Goal: Task Accomplishment & Management: Complete application form

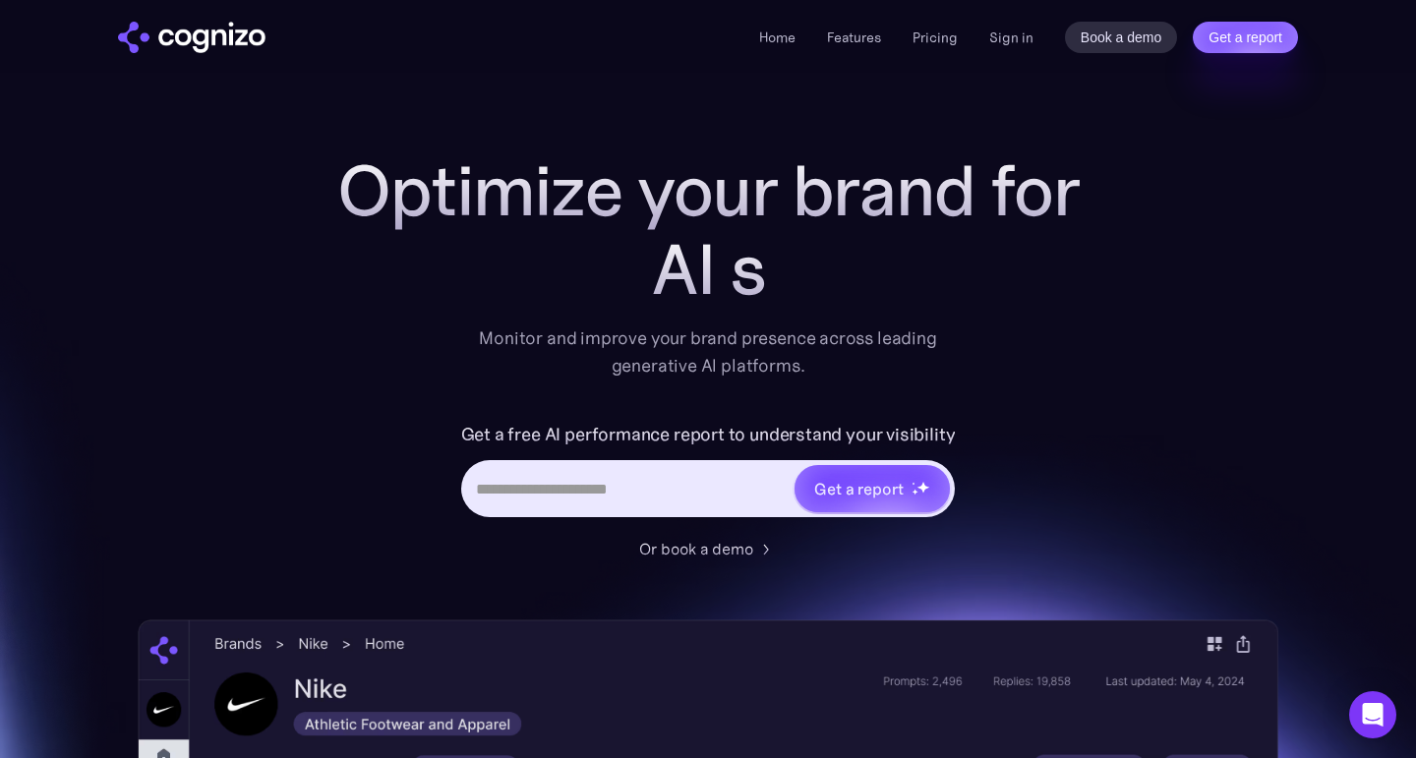
click at [799, 55] on div "Home Features Pricing Book a demo Get a report Sign in Book a demo Get a report" at bounding box center [708, 36] width 1416 height 73
click at [1000, 30] on link "Sign in" at bounding box center [1011, 38] width 44 height 24
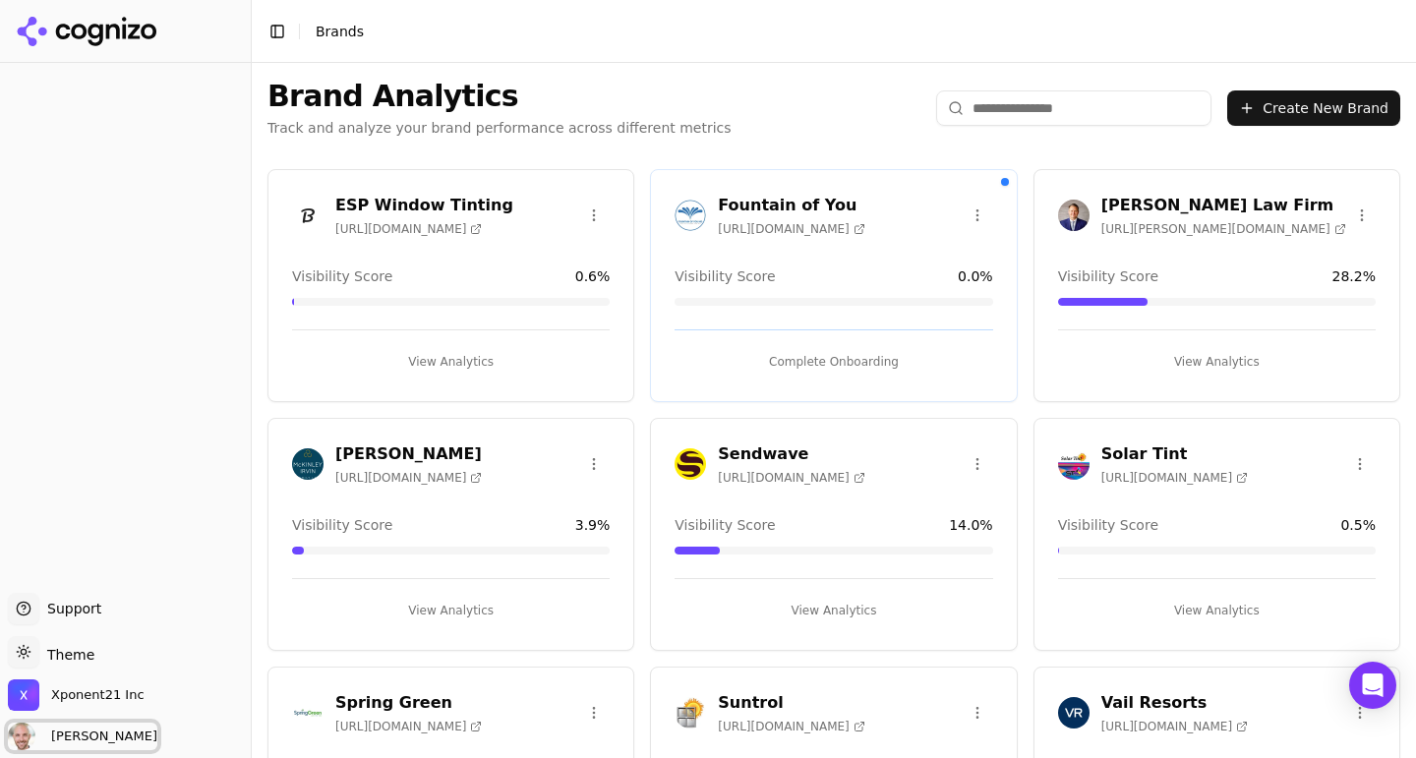
click at [95, 732] on span "Will Melton" at bounding box center [100, 737] width 114 height 18
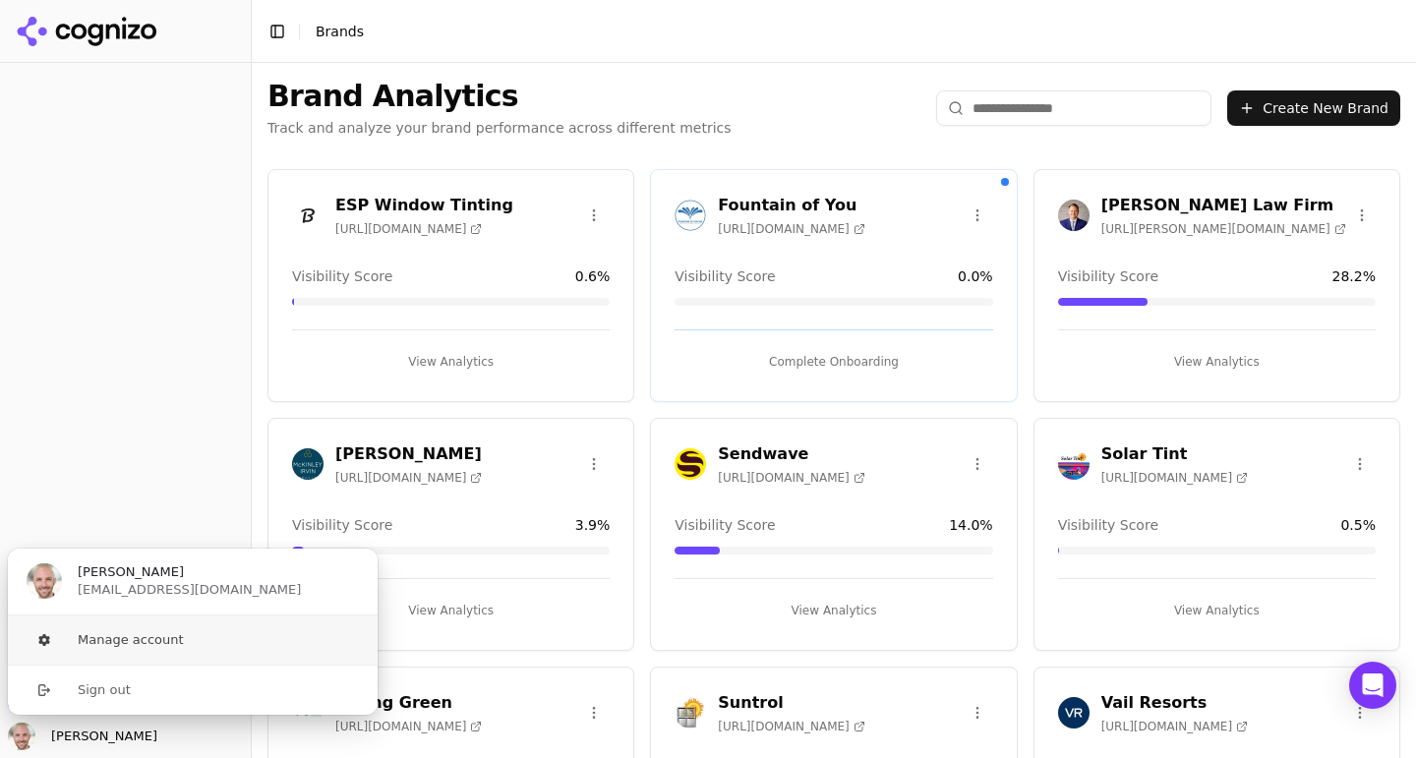
click at [94, 640] on button "Manage account" at bounding box center [193, 640] width 372 height 49
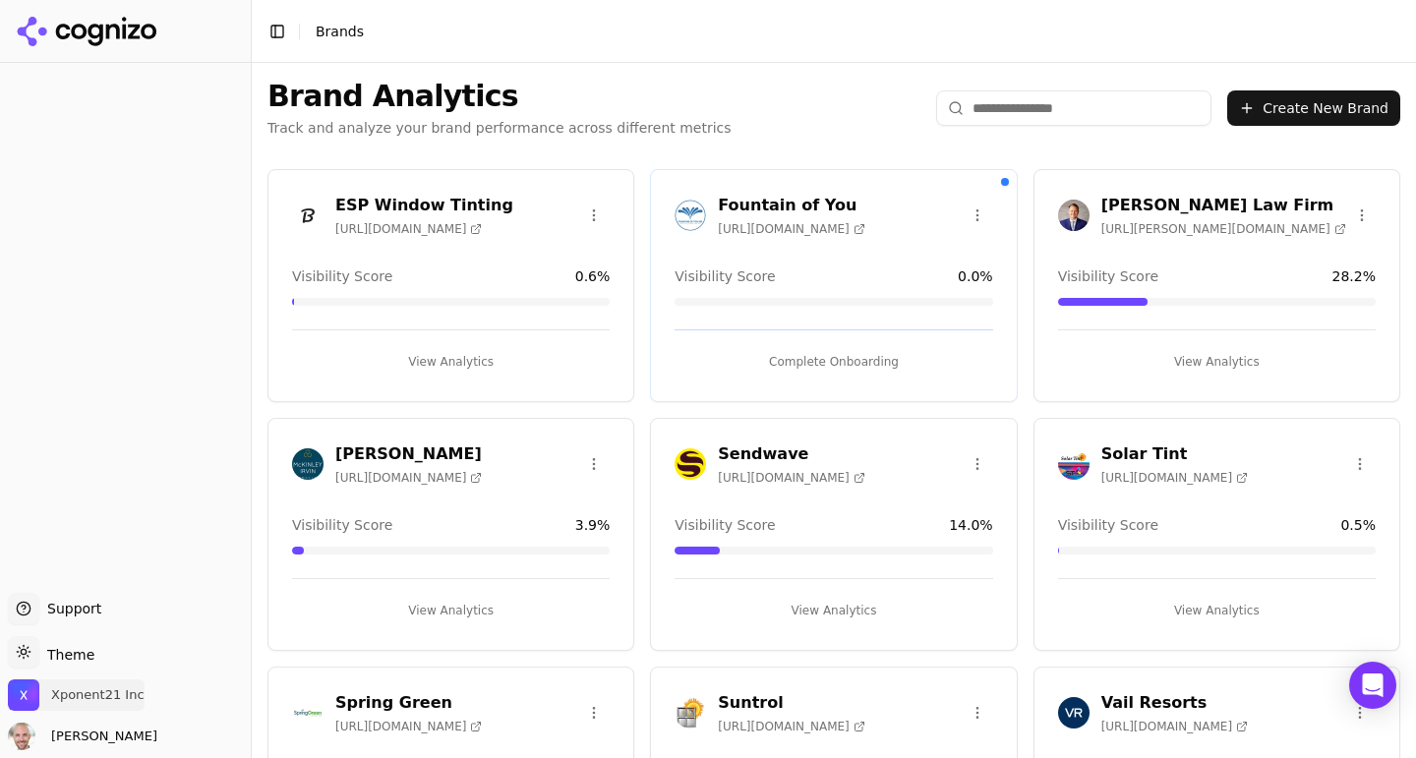
click at [63, 680] on span "Xponent21 Inc" at bounding box center [76, 695] width 137 height 31
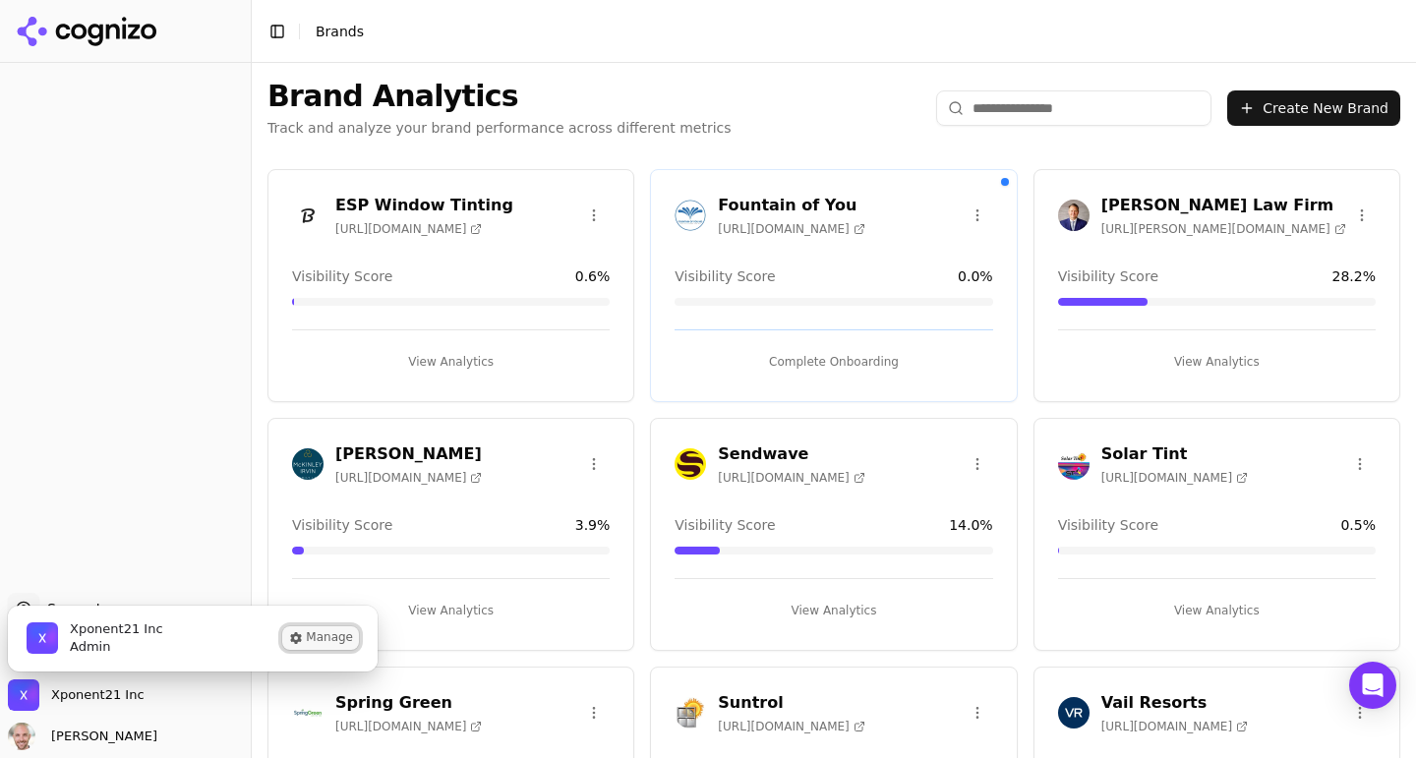
click at [334, 637] on button "Manage" at bounding box center [320, 638] width 77 height 24
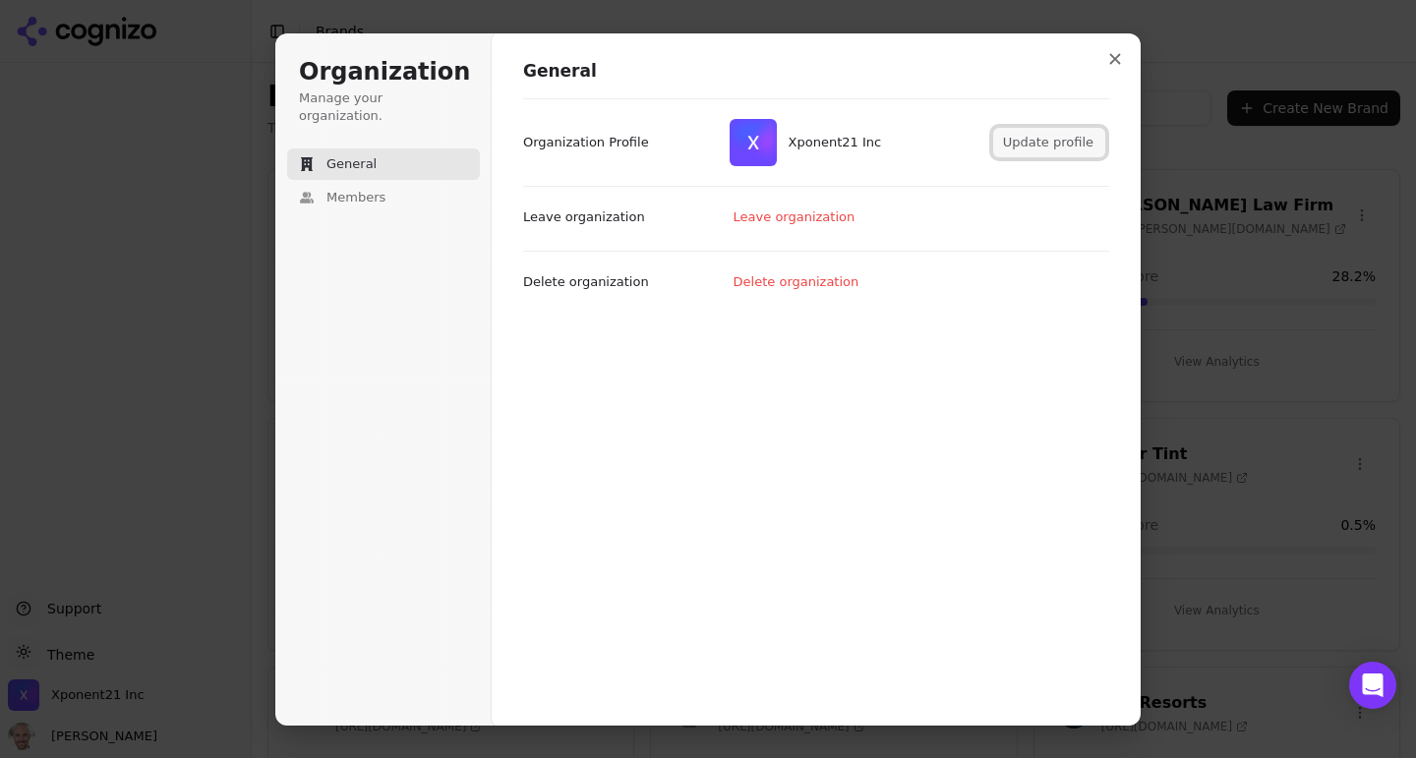
click at [1051, 138] on button "Update profile" at bounding box center [1049, 143] width 112 height 30
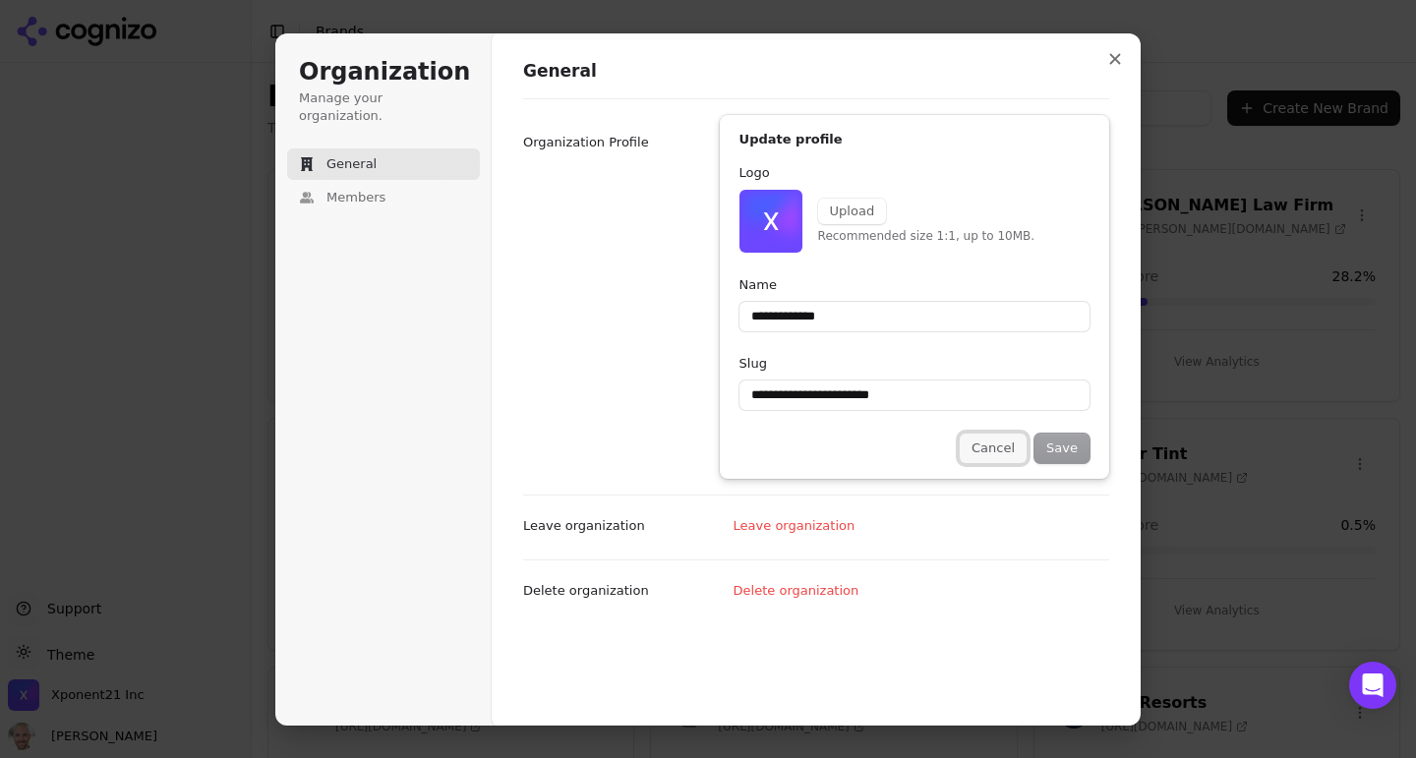
type input "**********"
click at [985, 447] on button "Cancel" at bounding box center [993, 449] width 67 height 30
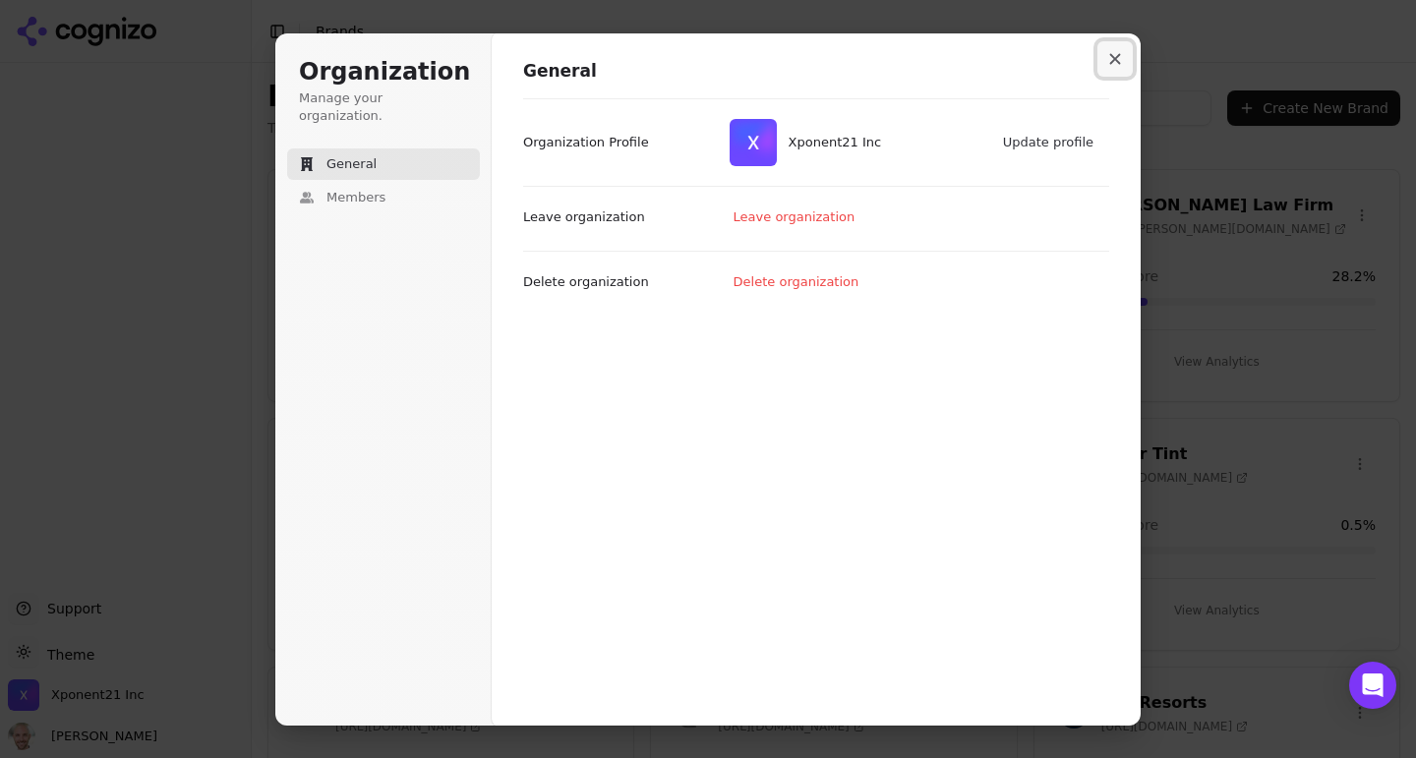
click at [1119, 59] on icon "Close modal" at bounding box center [1115, 59] width 12 height 12
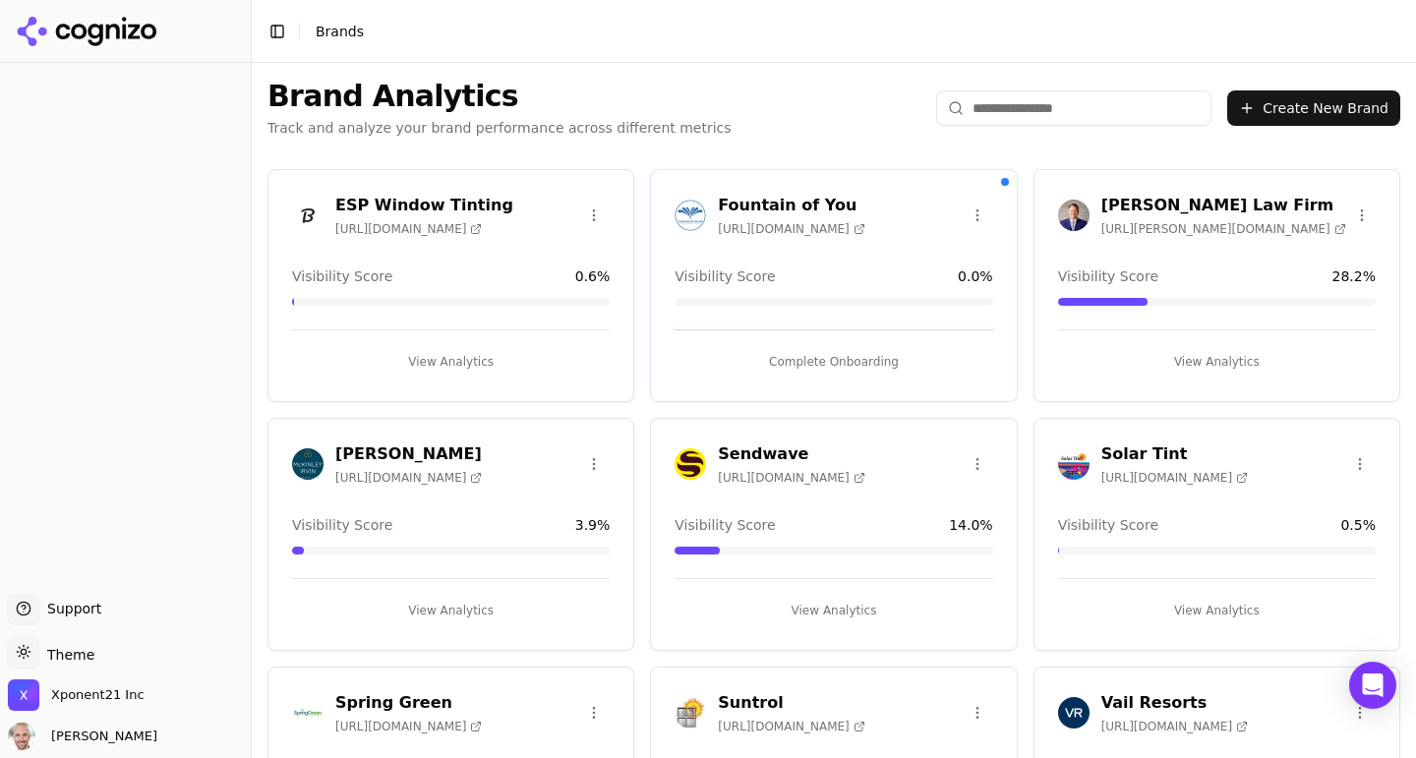
click at [1341, 116] on button "Create New Brand" at bounding box center [1313, 107] width 173 height 35
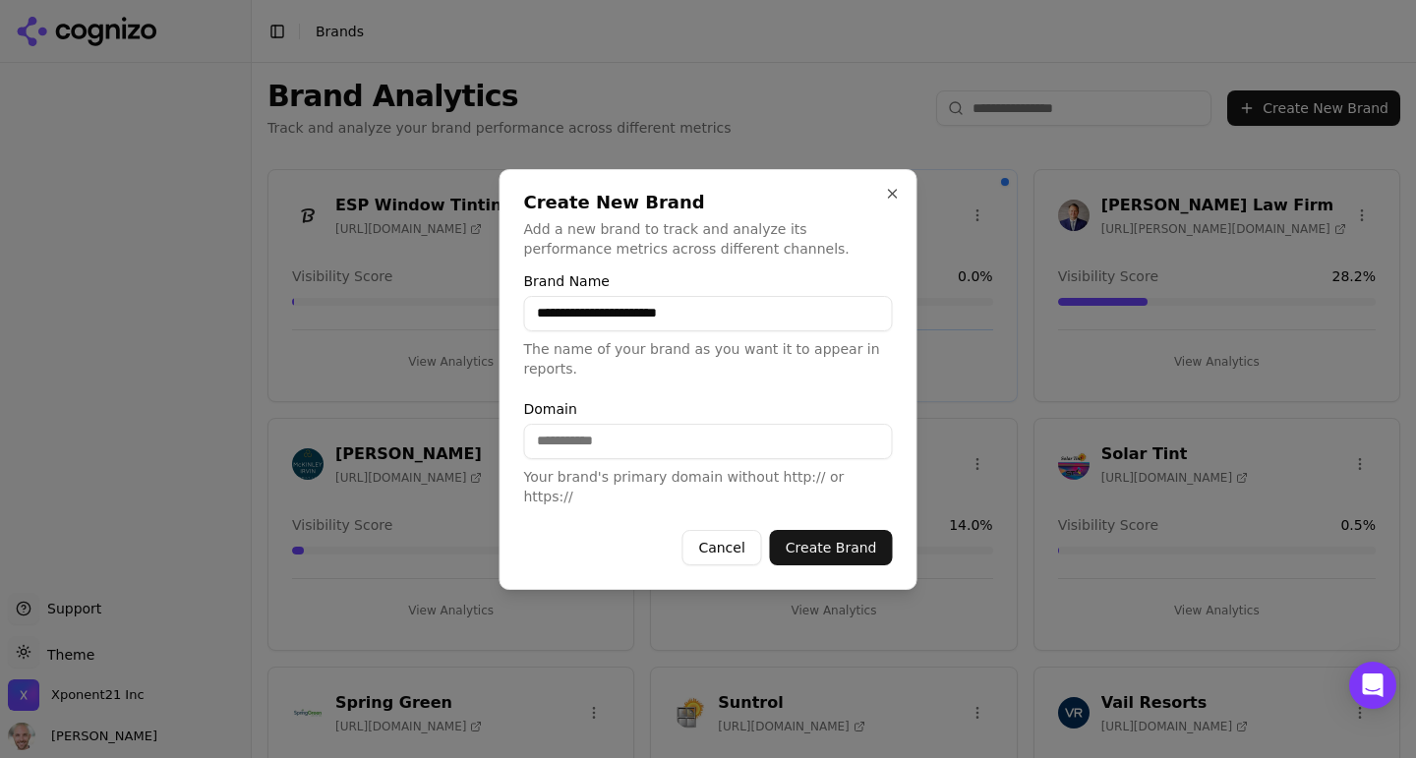
type input "**********"
click at [666, 456] on input "Domain" at bounding box center [708, 441] width 369 height 35
type input "**********"
click at [853, 531] on button "Create Brand" at bounding box center [831, 547] width 123 height 35
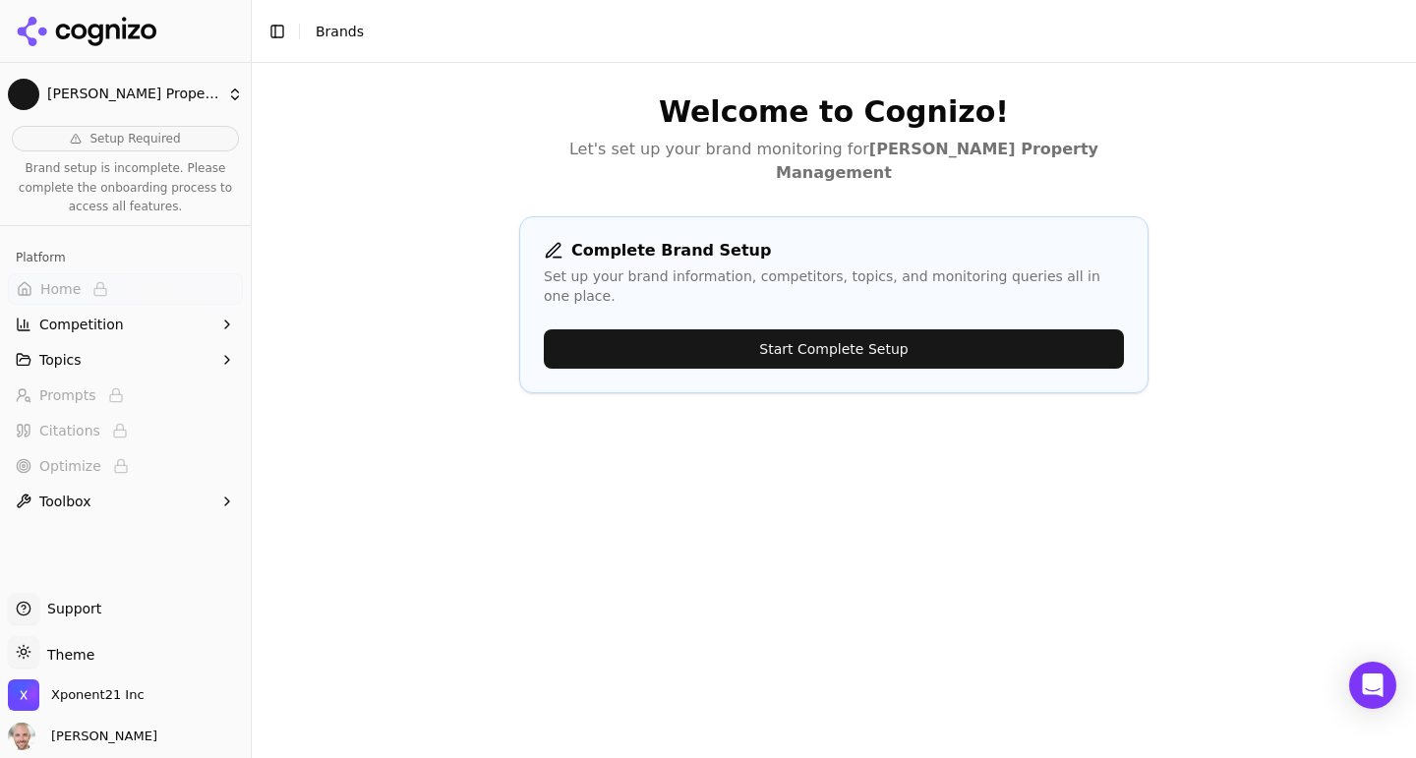
click at [803, 329] on button "Start Complete Setup" at bounding box center [834, 348] width 580 height 39
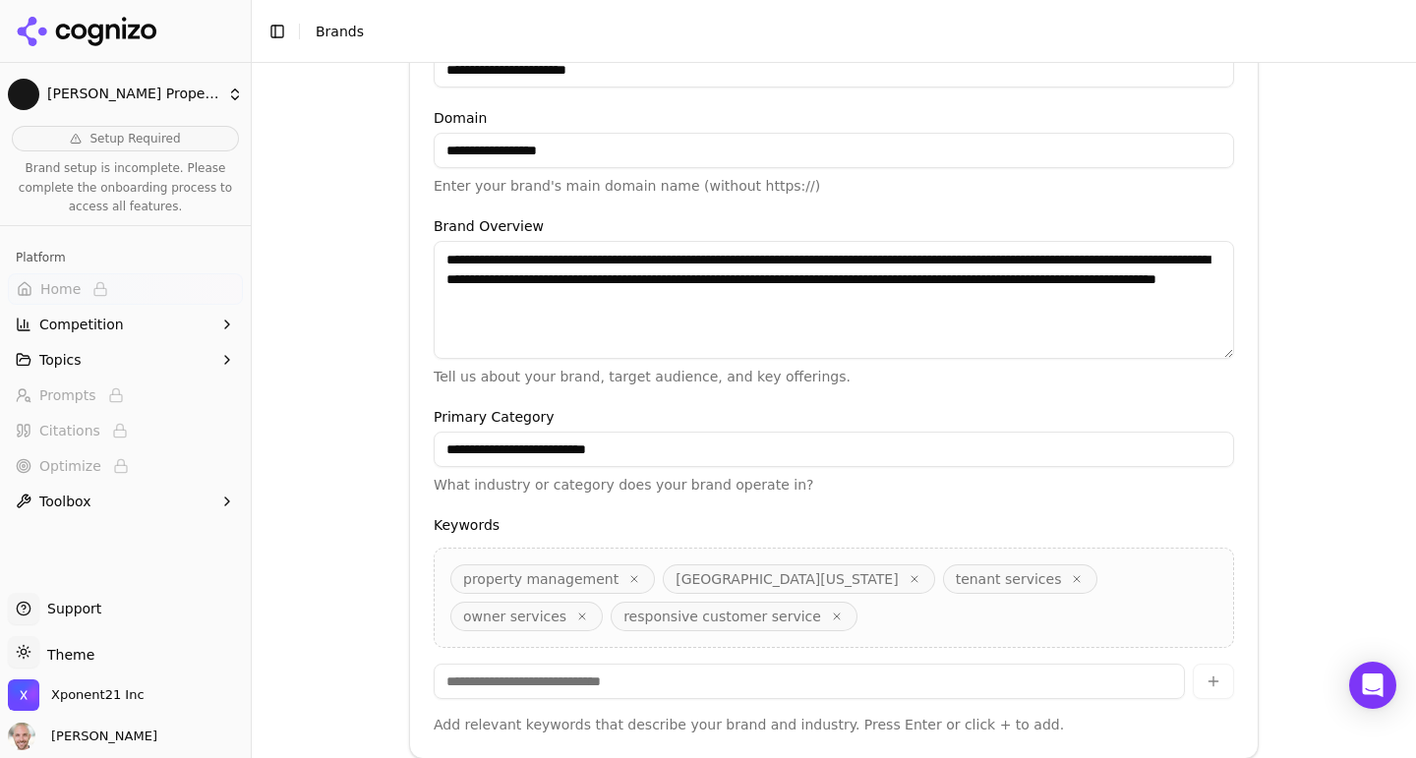
scroll to position [512, 0]
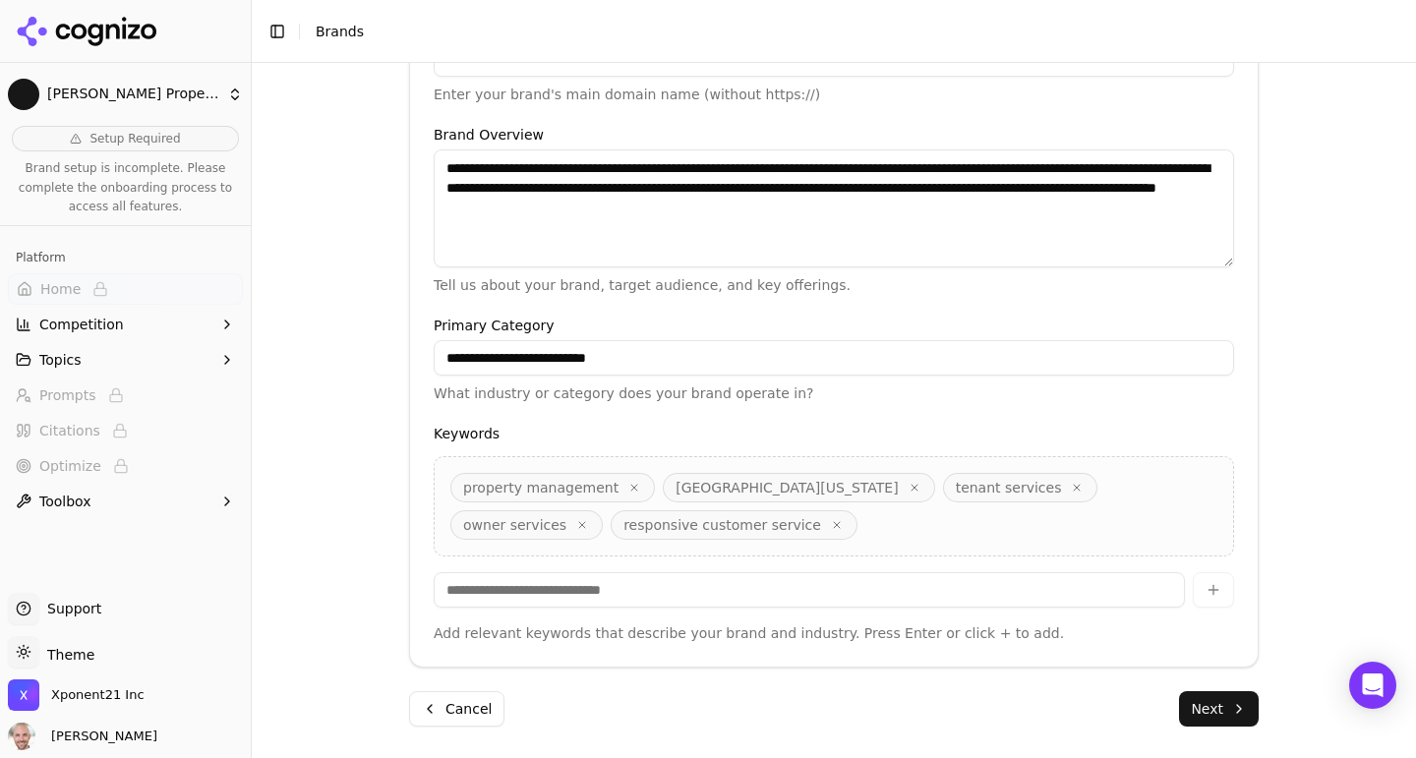
click at [546, 486] on span "property management" at bounding box center [540, 488] width 155 height 20
click at [1209, 713] on button "Next" at bounding box center [1219, 708] width 80 height 35
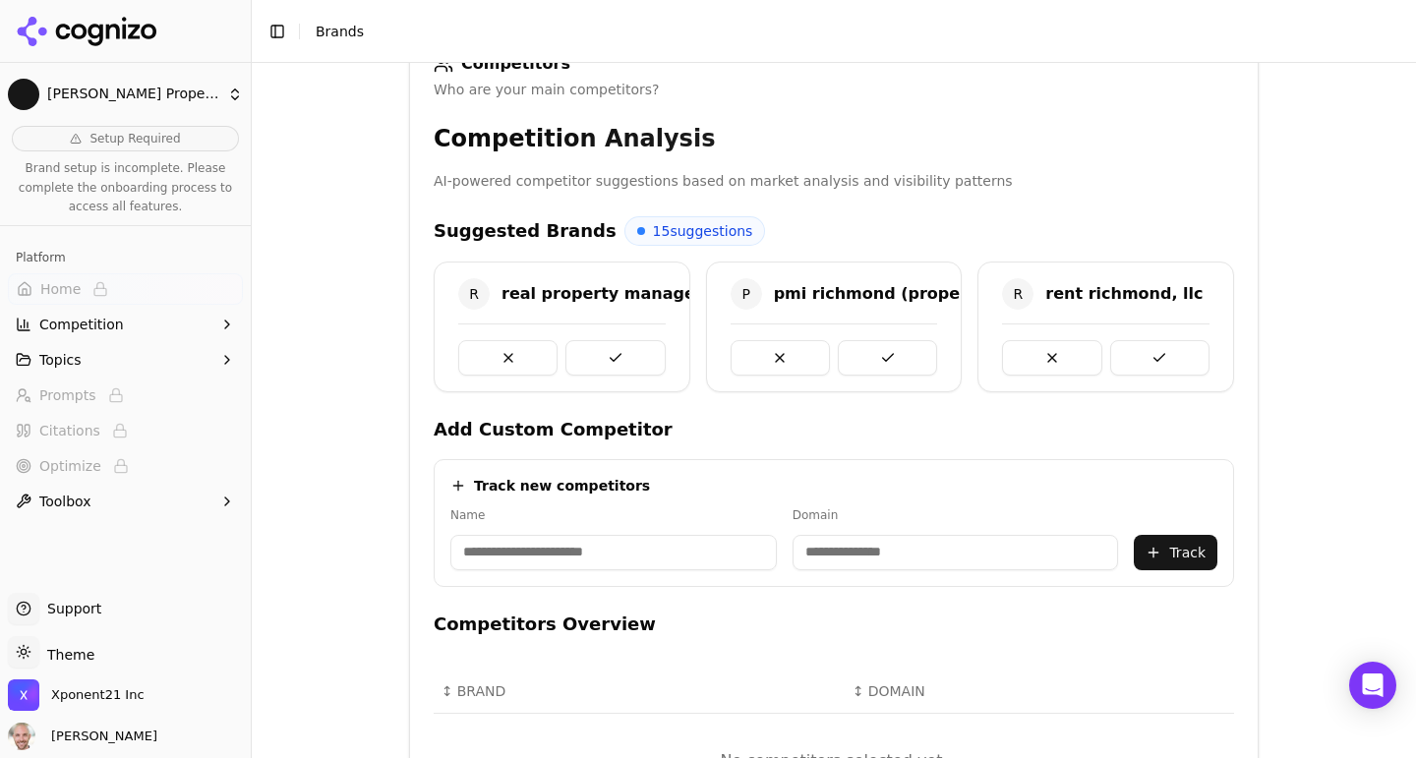
scroll to position [312, 0]
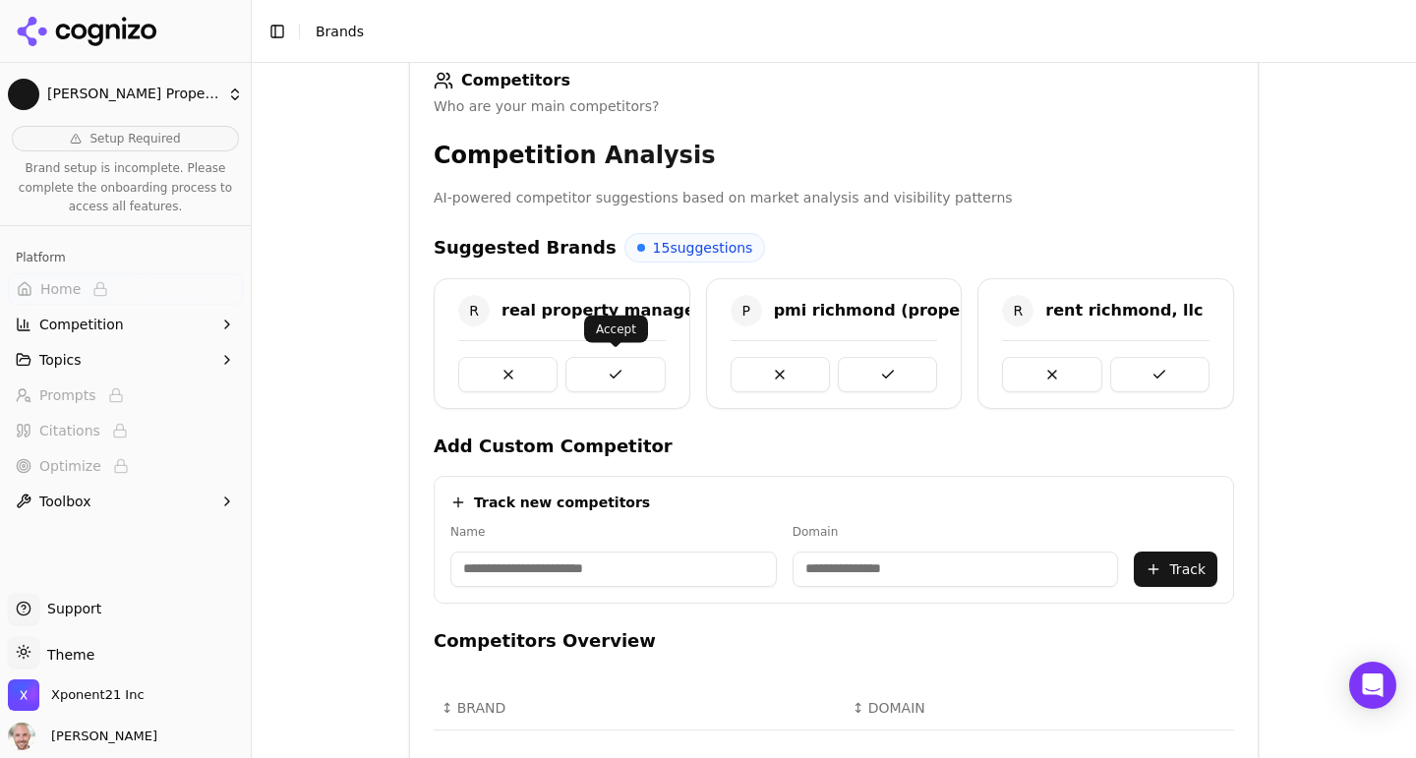
click at [599, 377] on button at bounding box center [615, 374] width 99 height 35
click at [622, 373] on button at bounding box center [615, 374] width 99 height 35
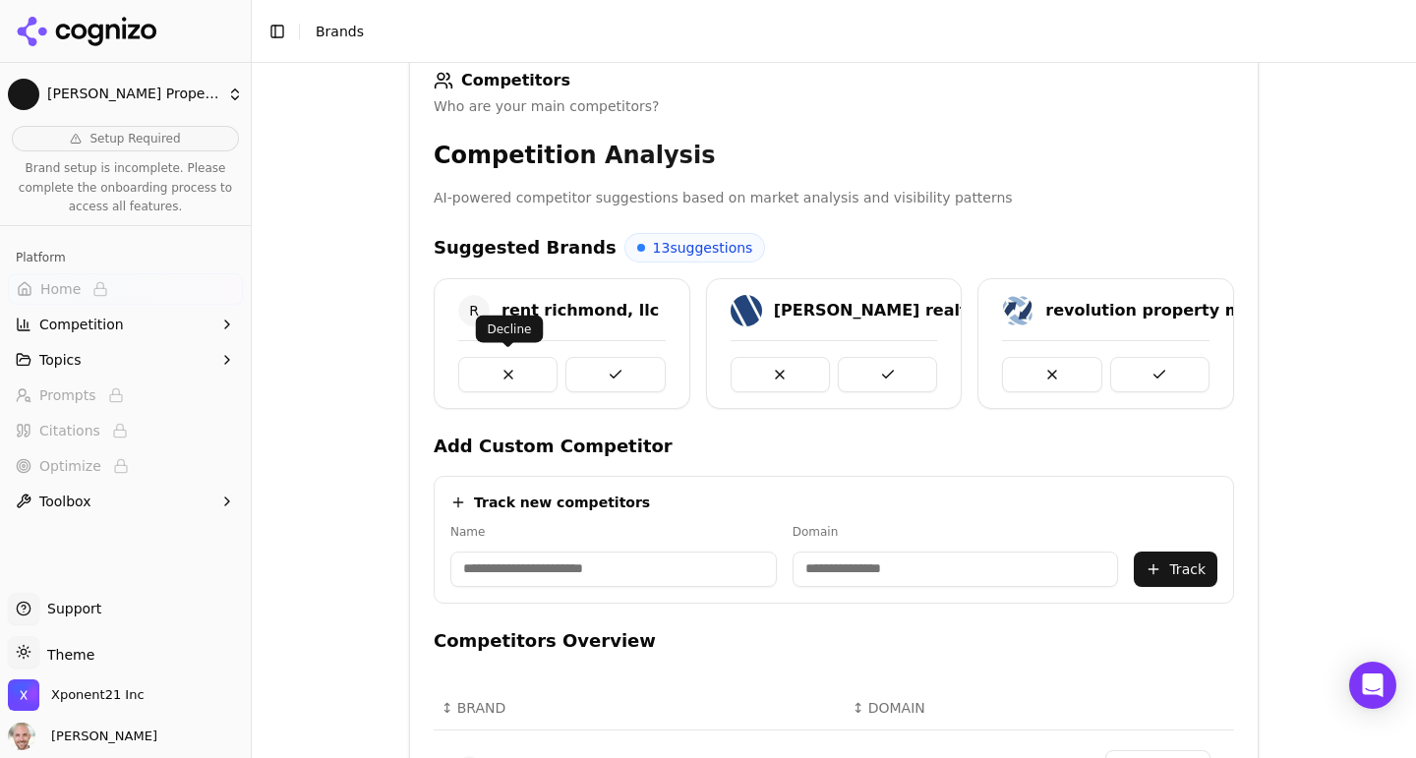
click at [514, 370] on button at bounding box center [507, 374] width 99 height 35
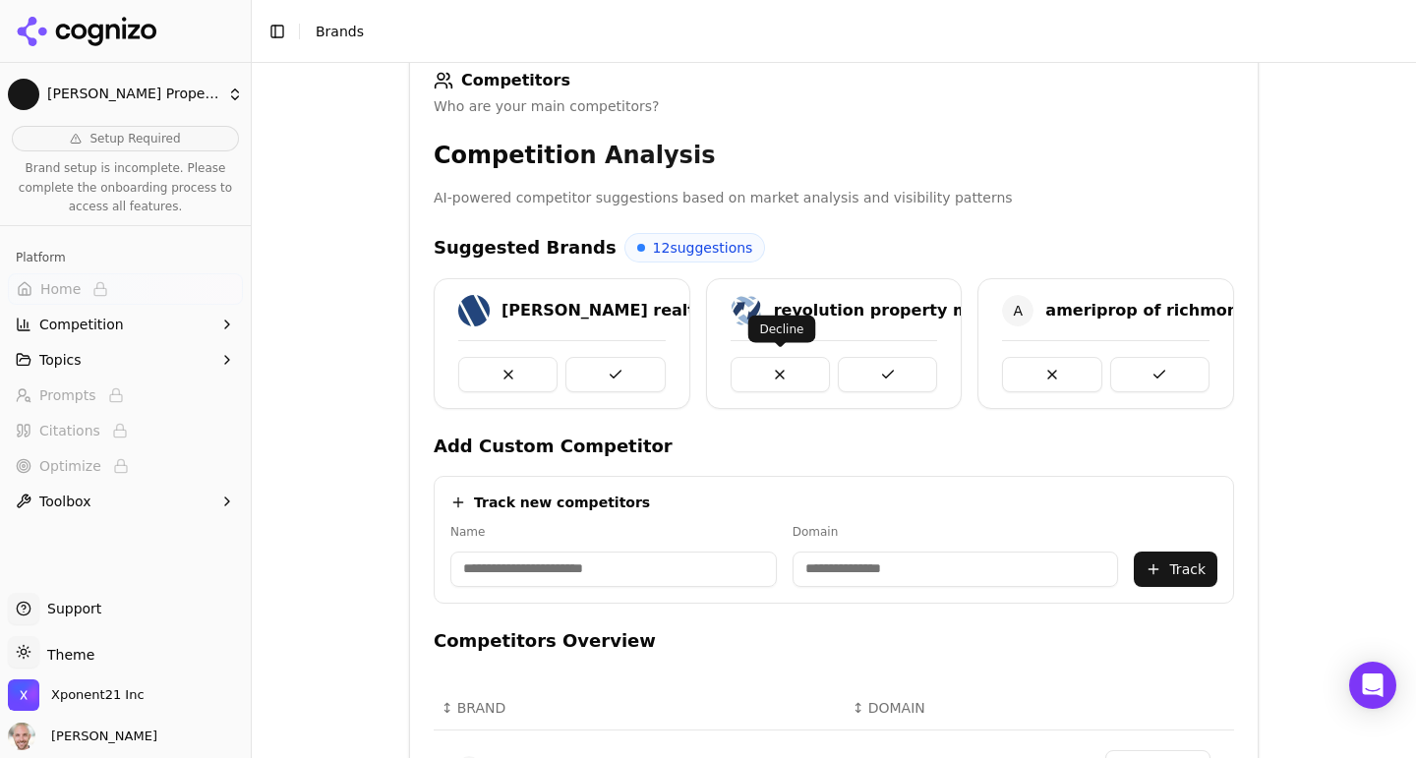
click at [762, 377] on button at bounding box center [780, 374] width 99 height 35
click at [500, 365] on button at bounding box center [507, 374] width 99 height 35
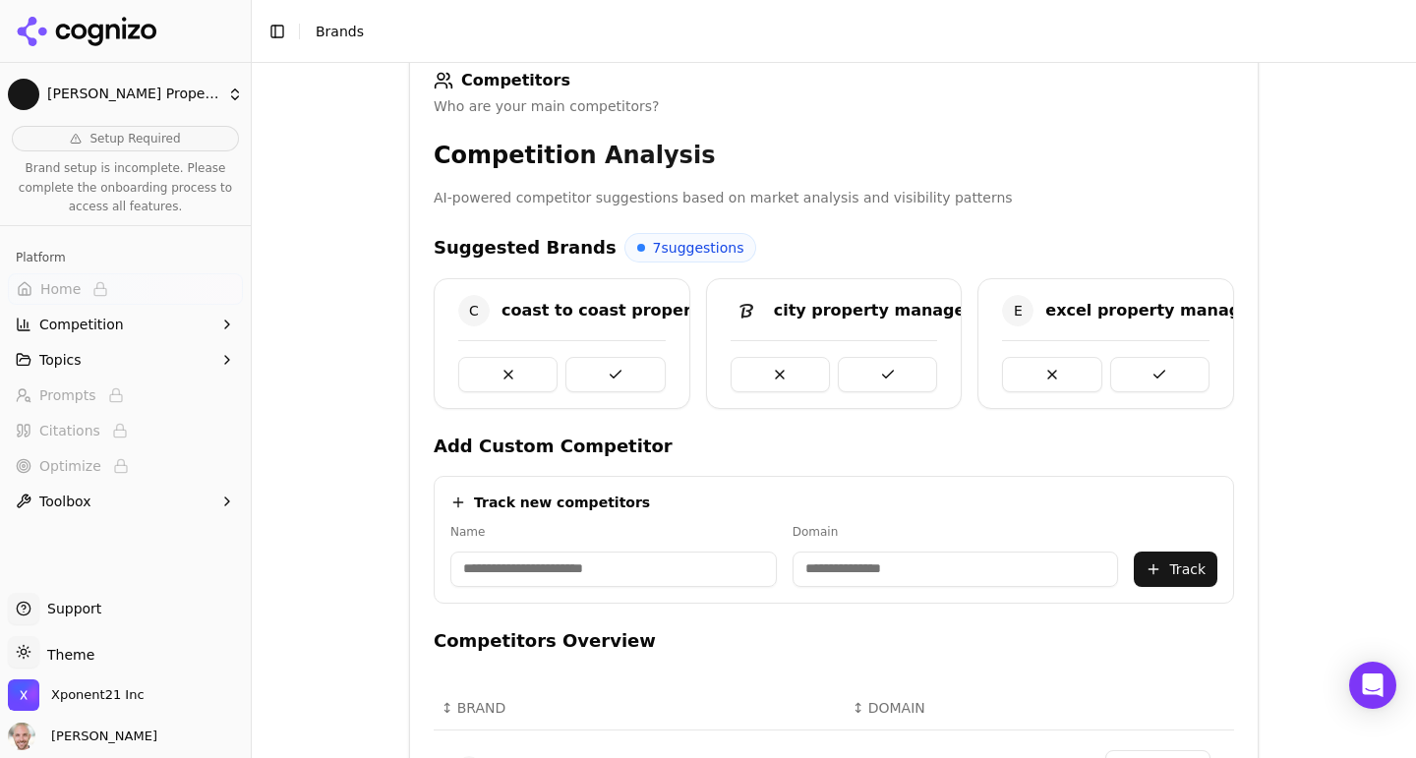
click at [500, 365] on button at bounding box center [507, 374] width 99 height 35
click at [731, 365] on button at bounding box center [780, 374] width 99 height 35
click at [895, 372] on button at bounding box center [887, 374] width 99 height 35
click at [502, 362] on button at bounding box center [507, 374] width 99 height 35
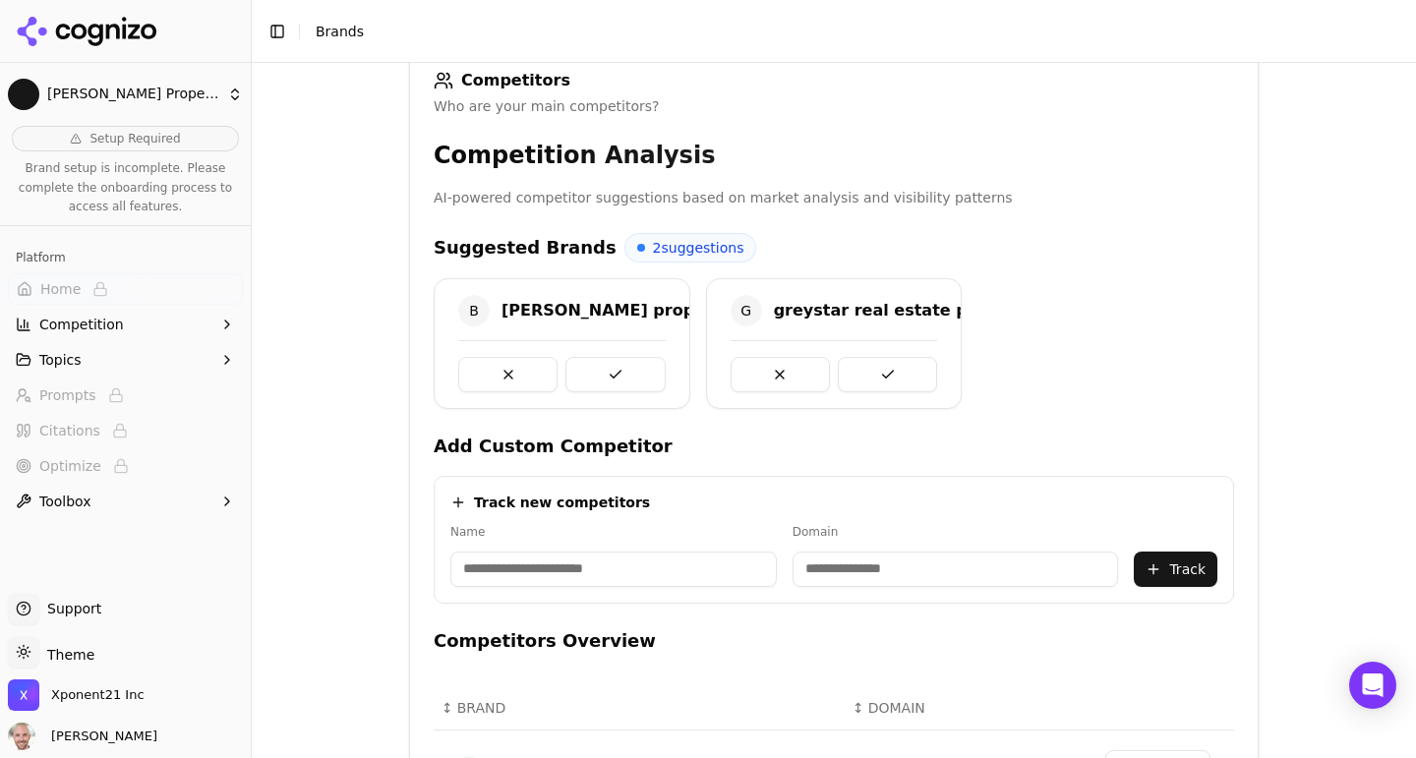
click at [502, 362] on button at bounding box center [507, 374] width 99 height 35
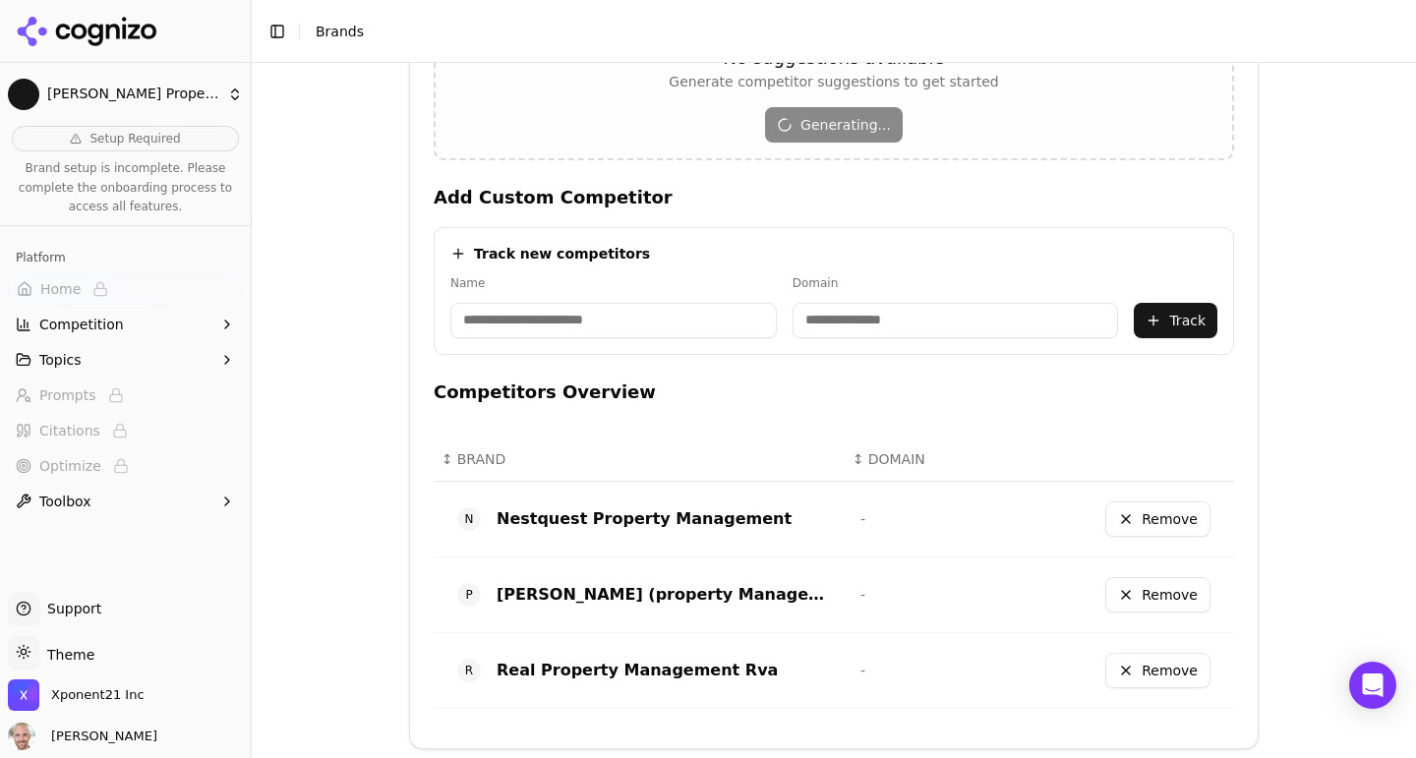
scroll to position [663, 0]
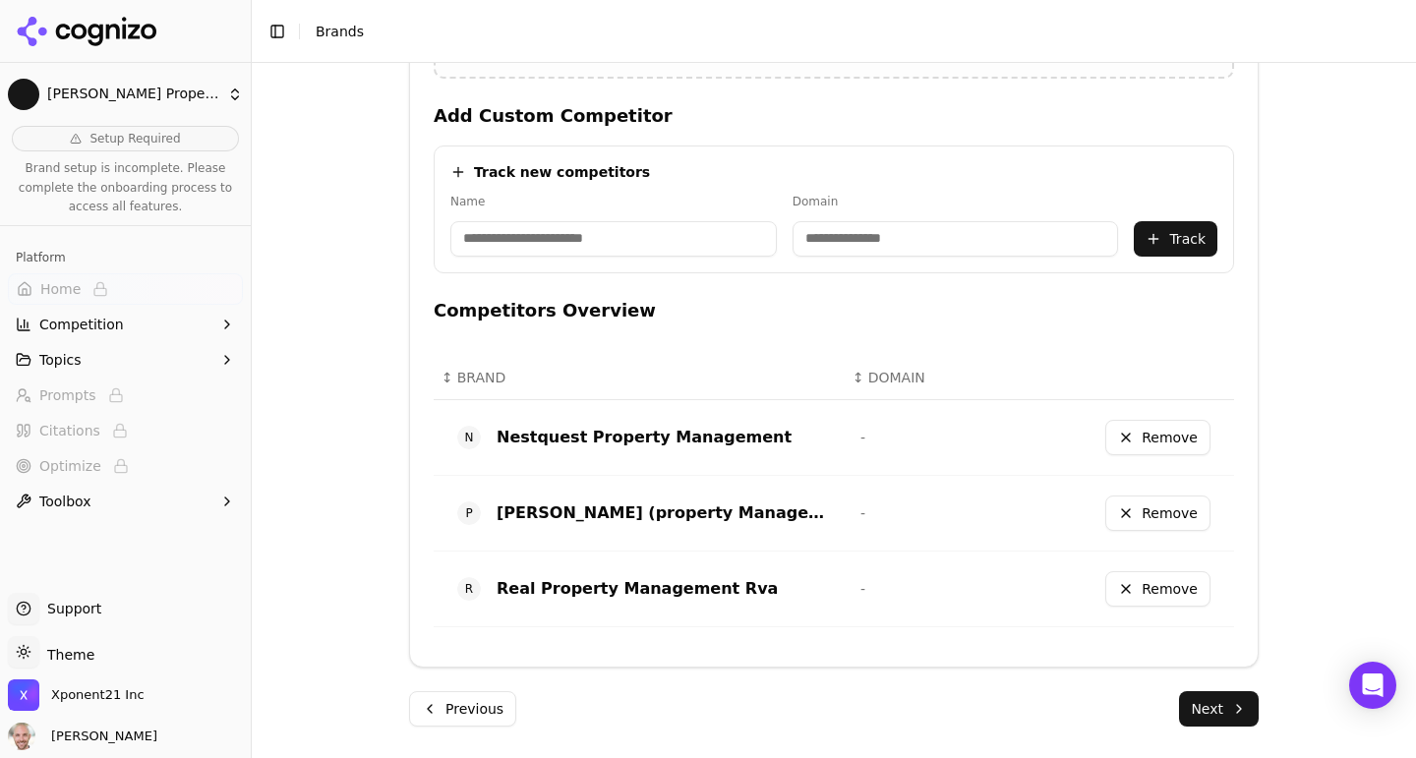
click at [1197, 698] on button "Next" at bounding box center [1219, 708] width 80 height 35
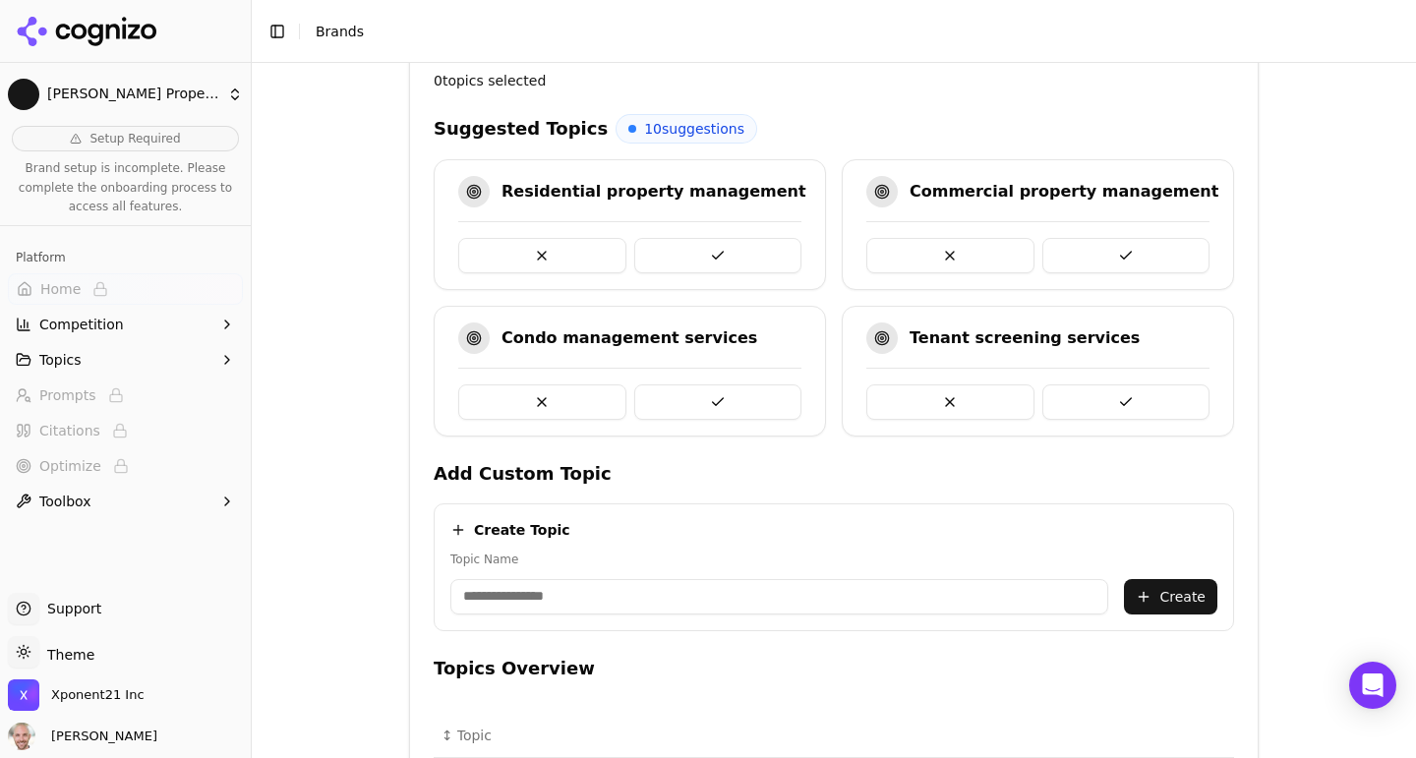
scroll to position [458, 0]
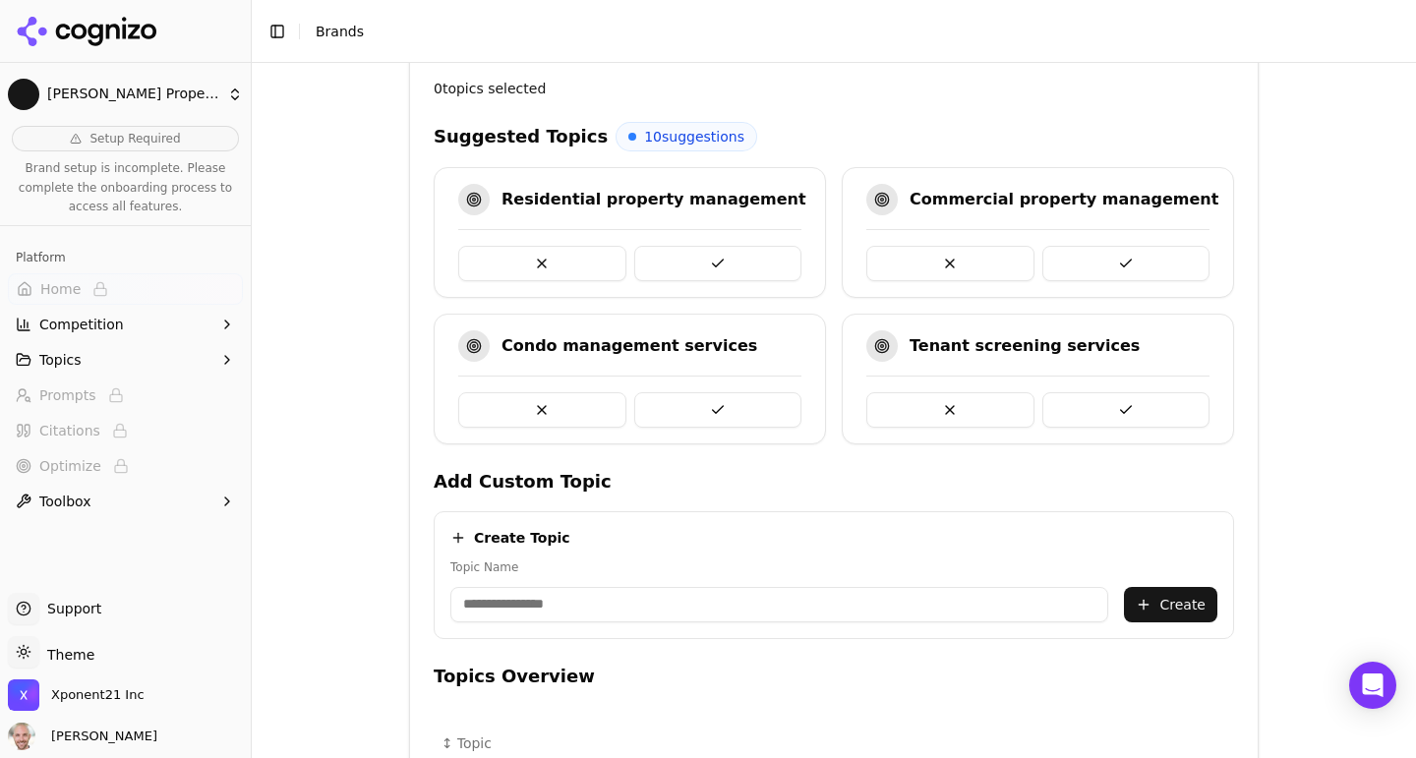
click at [727, 265] on button at bounding box center [718, 263] width 168 height 35
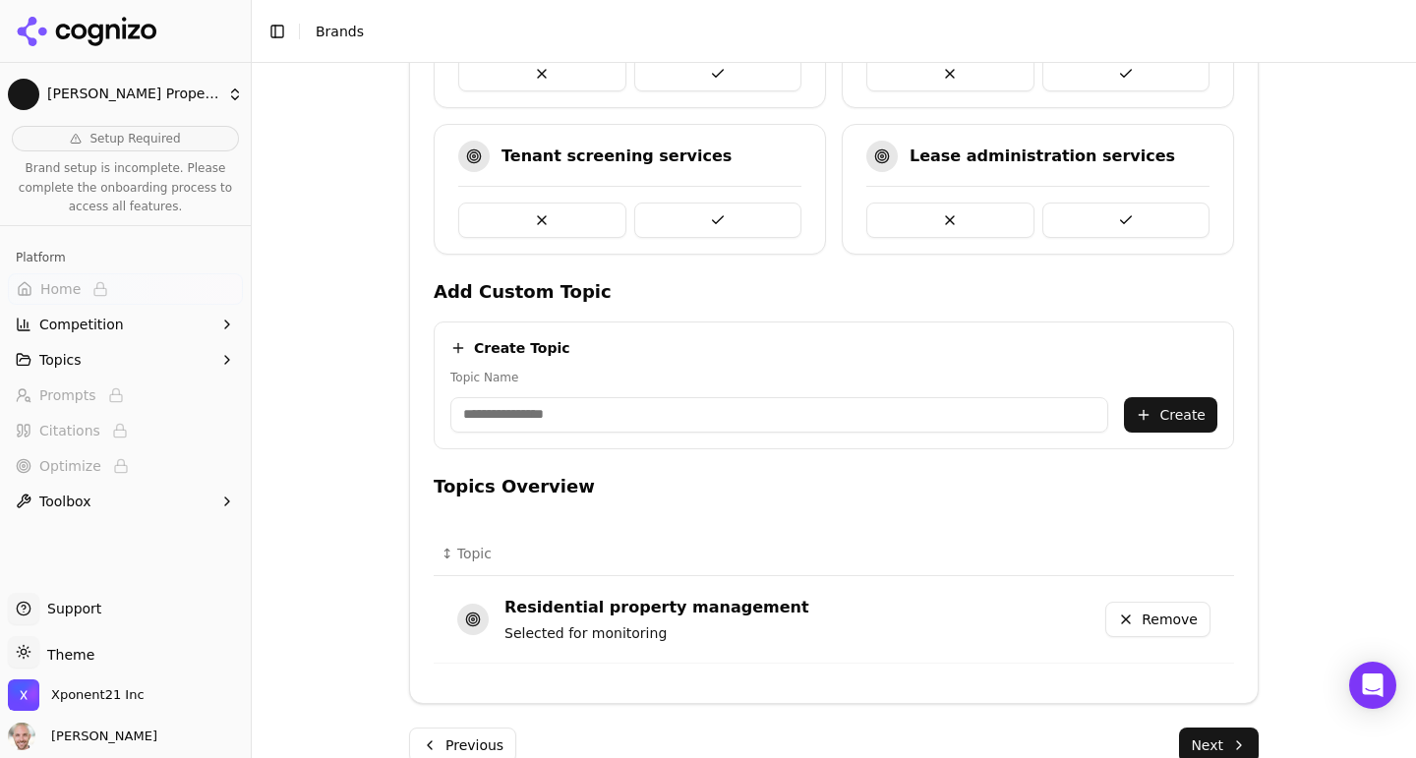
scroll to position [685, 0]
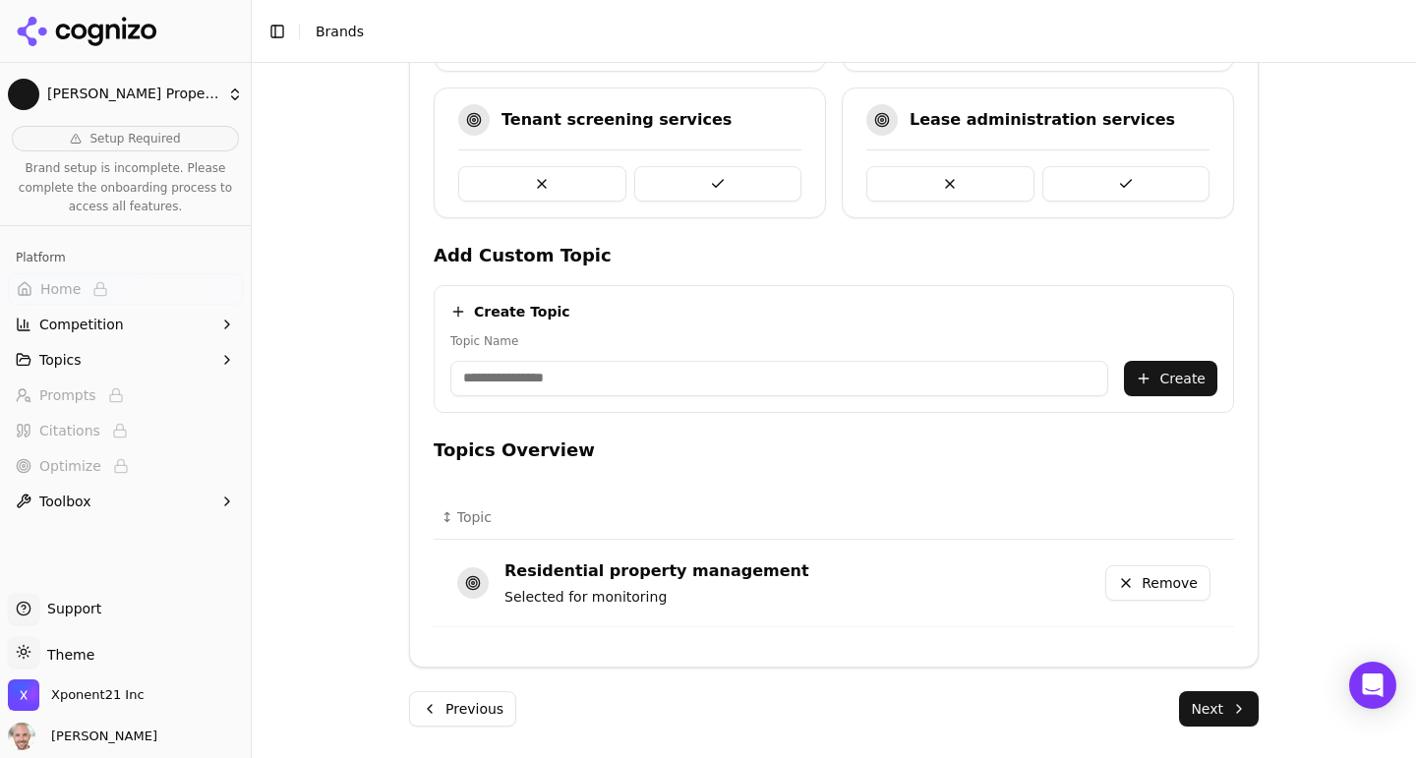
click at [1195, 714] on button "Next" at bounding box center [1219, 708] width 80 height 35
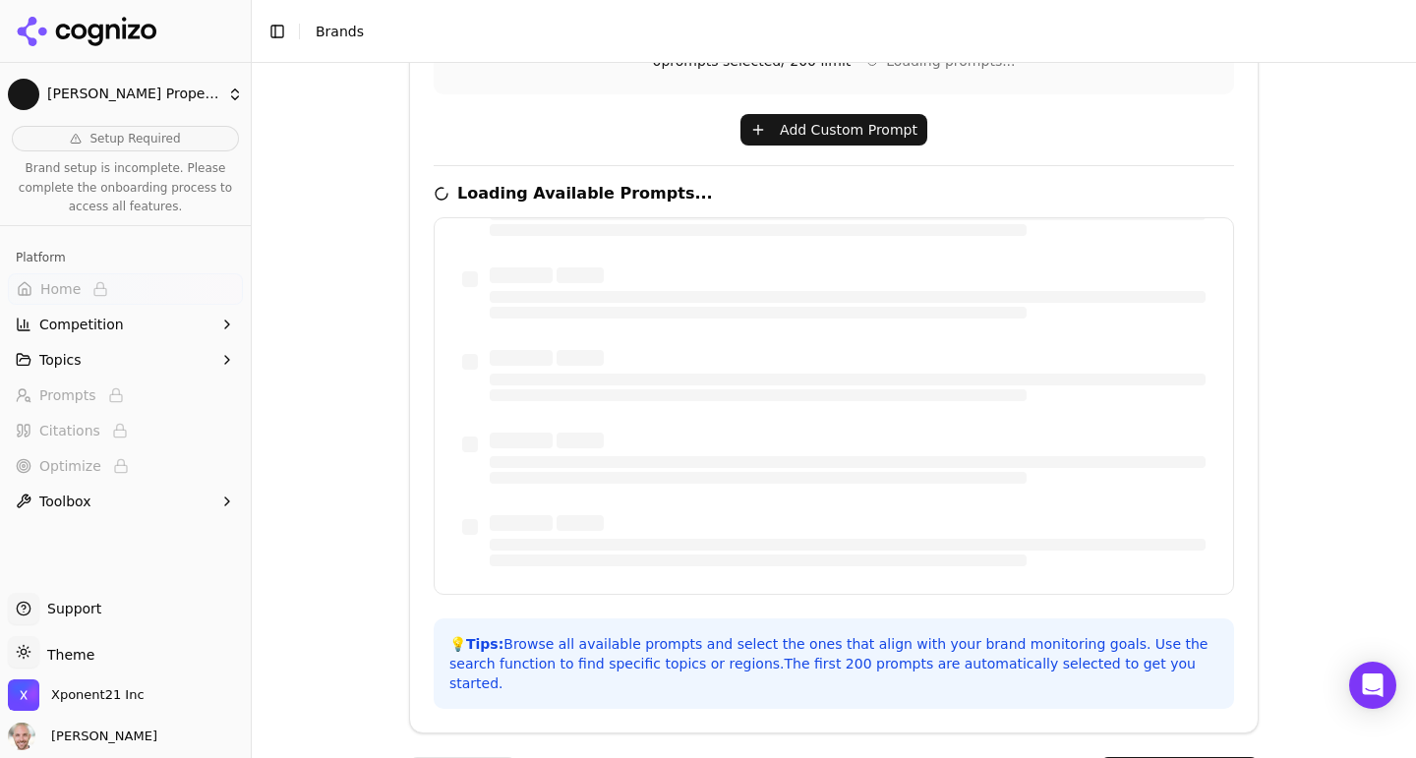
scroll to position [0, 0]
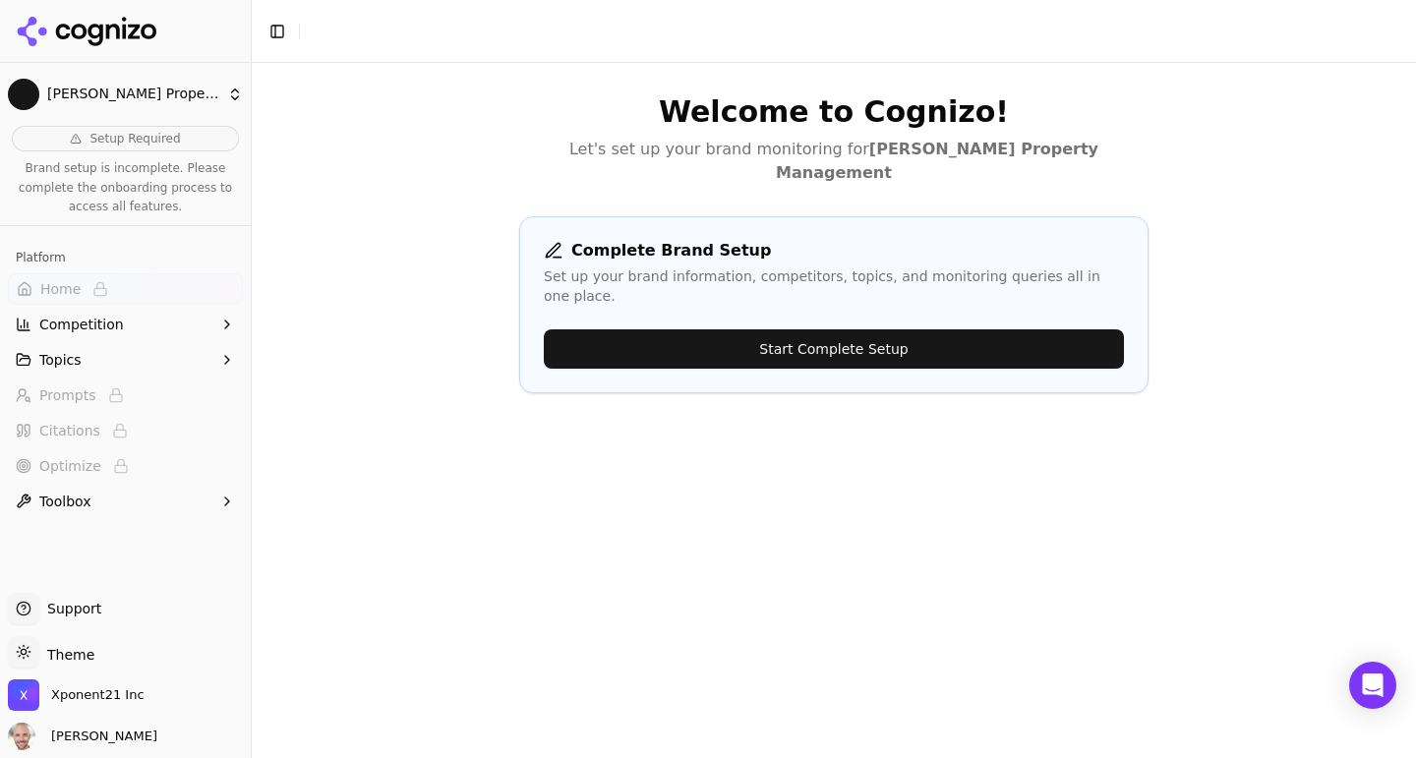
click at [788, 329] on button "Start Complete Setup" at bounding box center [834, 348] width 580 height 39
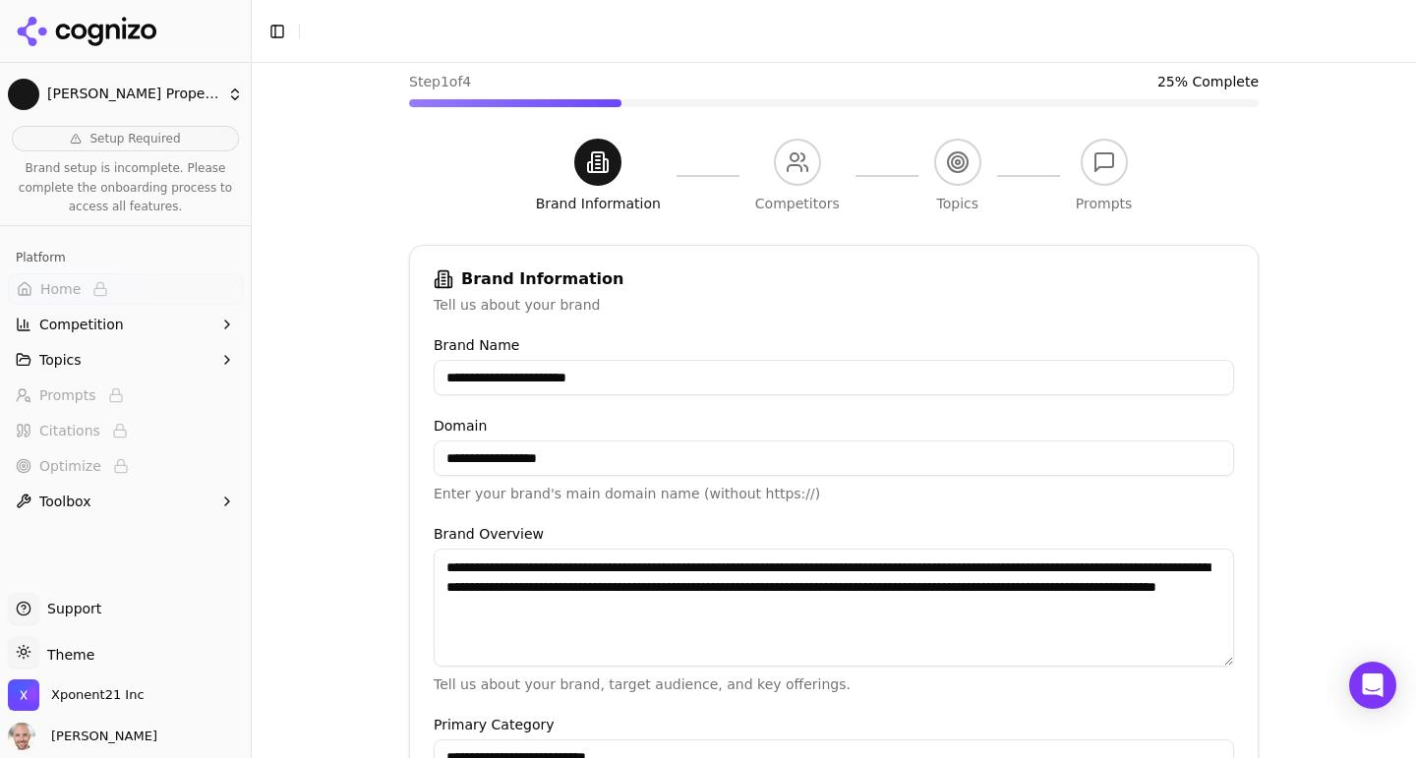
scroll to position [512, 0]
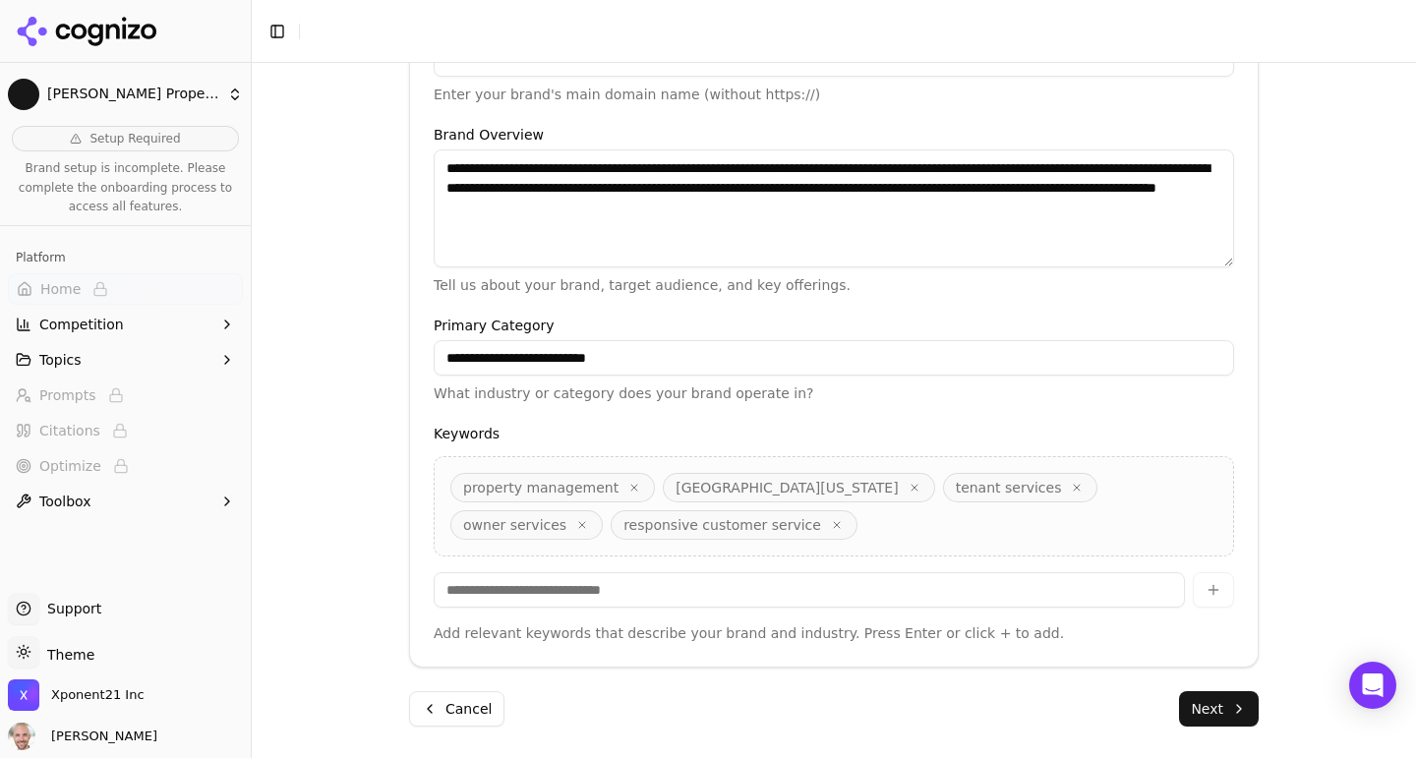
click at [1221, 699] on button "Next" at bounding box center [1219, 708] width 80 height 35
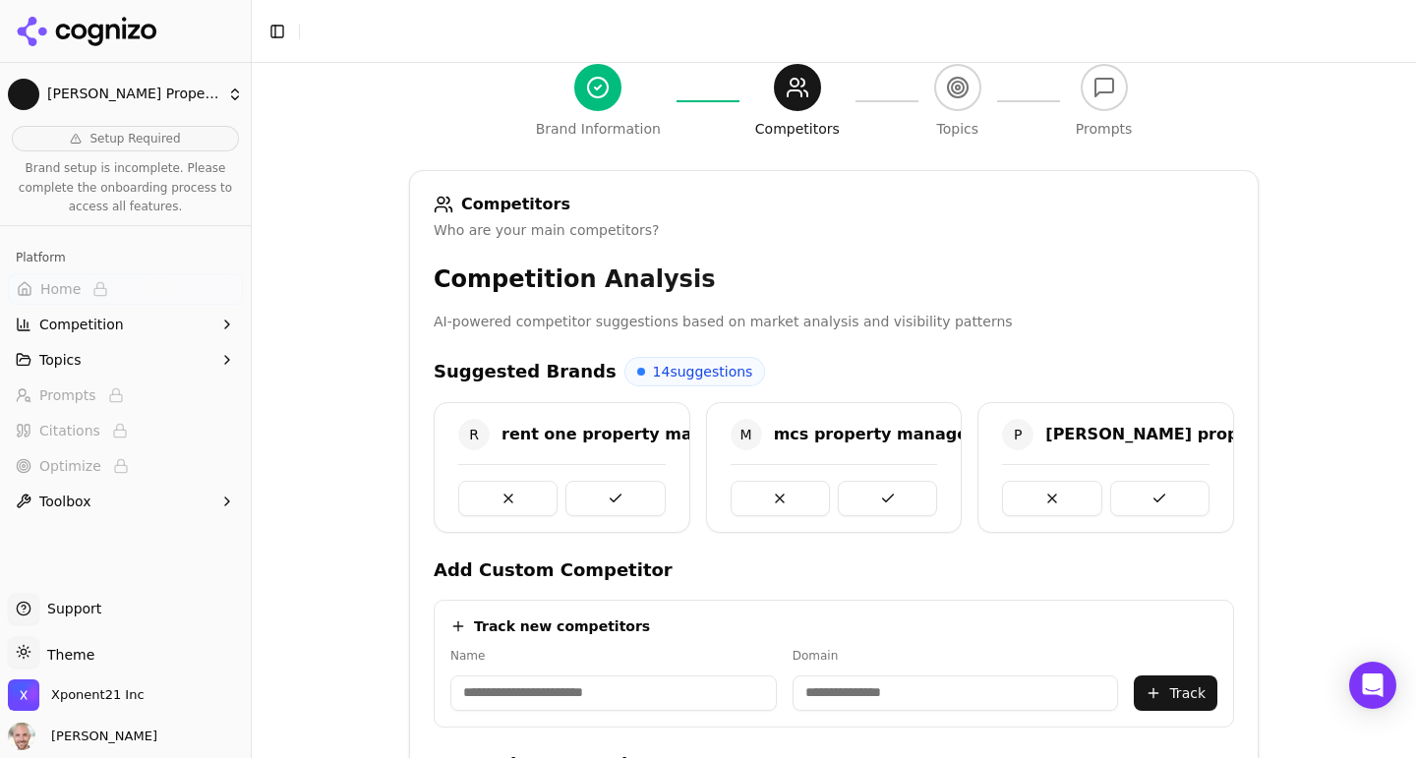
scroll to position [642, 0]
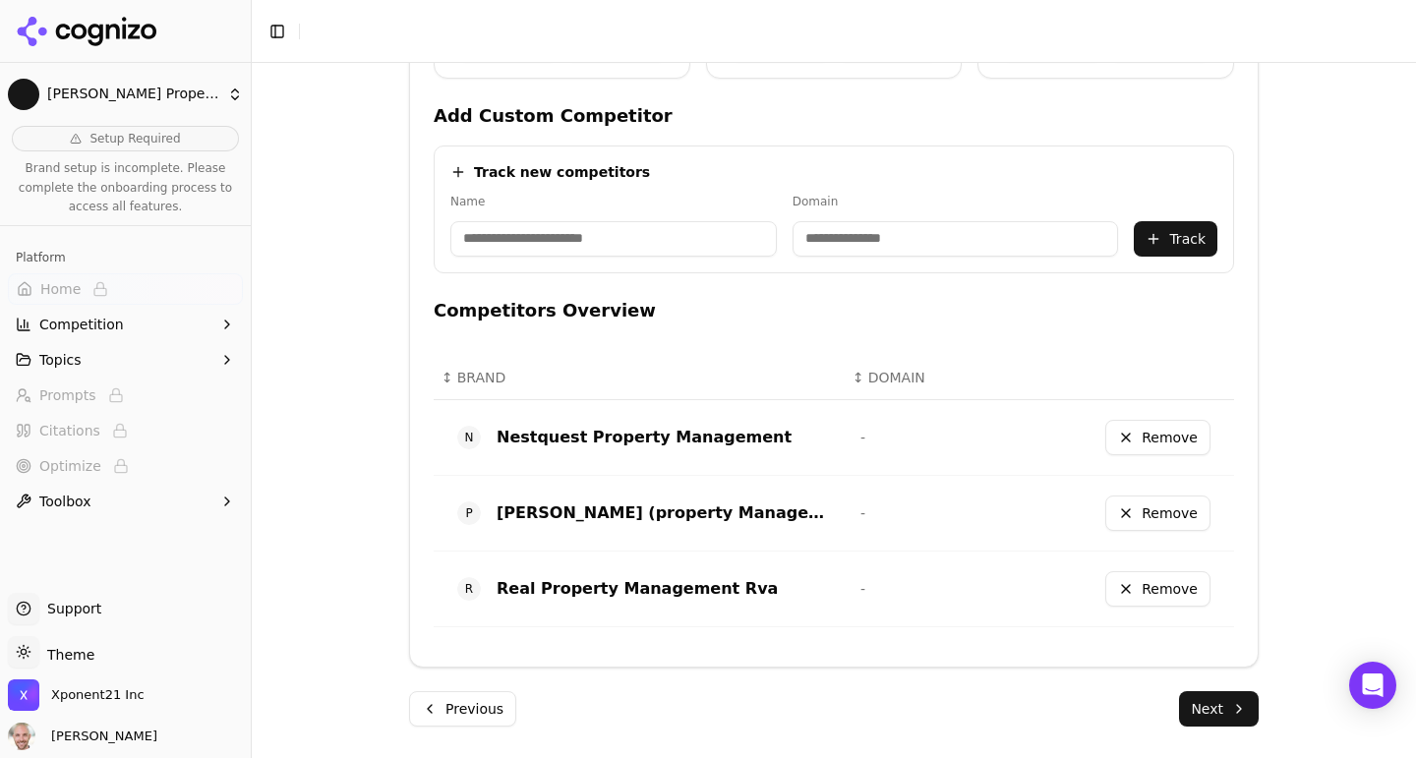
click at [1205, 710] on button "Next" at bounding box center [1219, 708] width 80 height 35
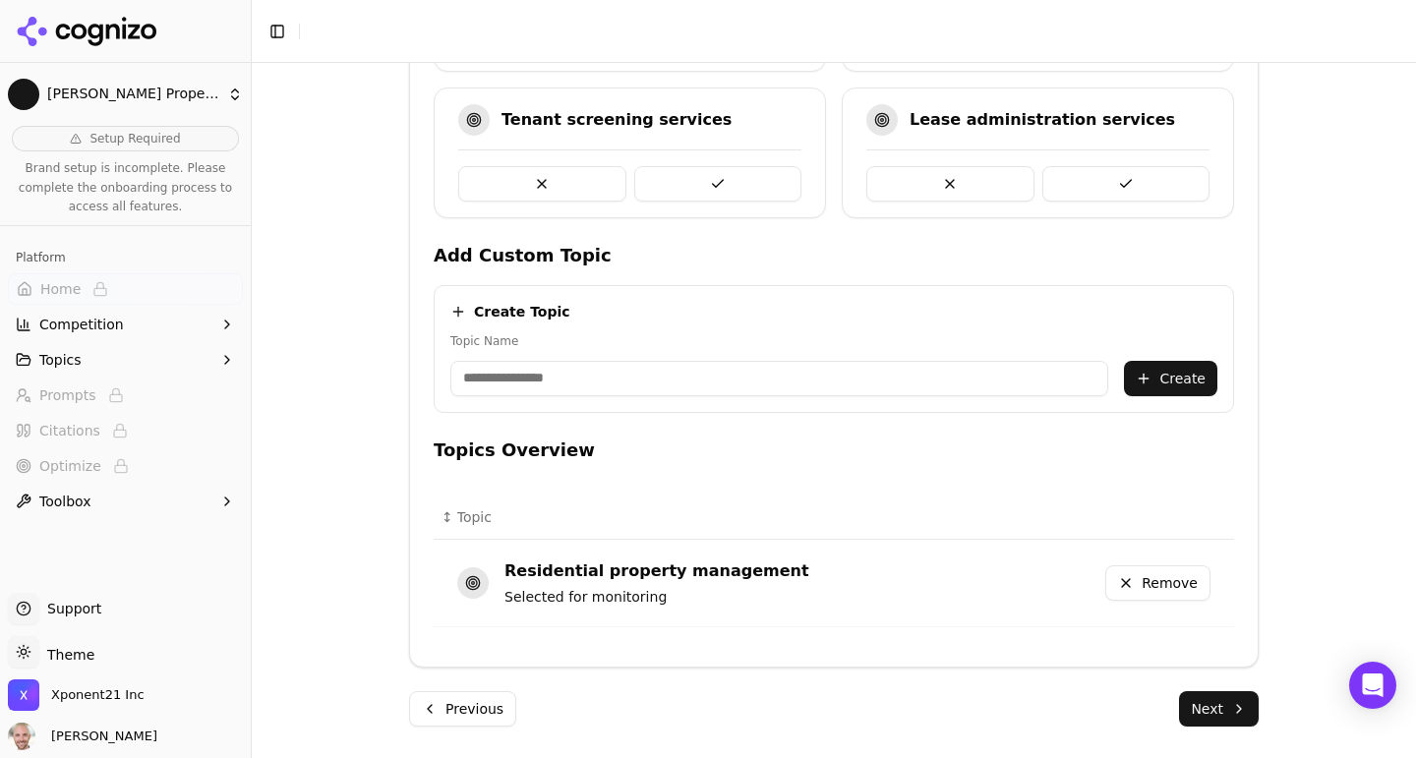
click at [1204, 706] on button "Next" at bounding box center [1219, 708] width 80 height 35
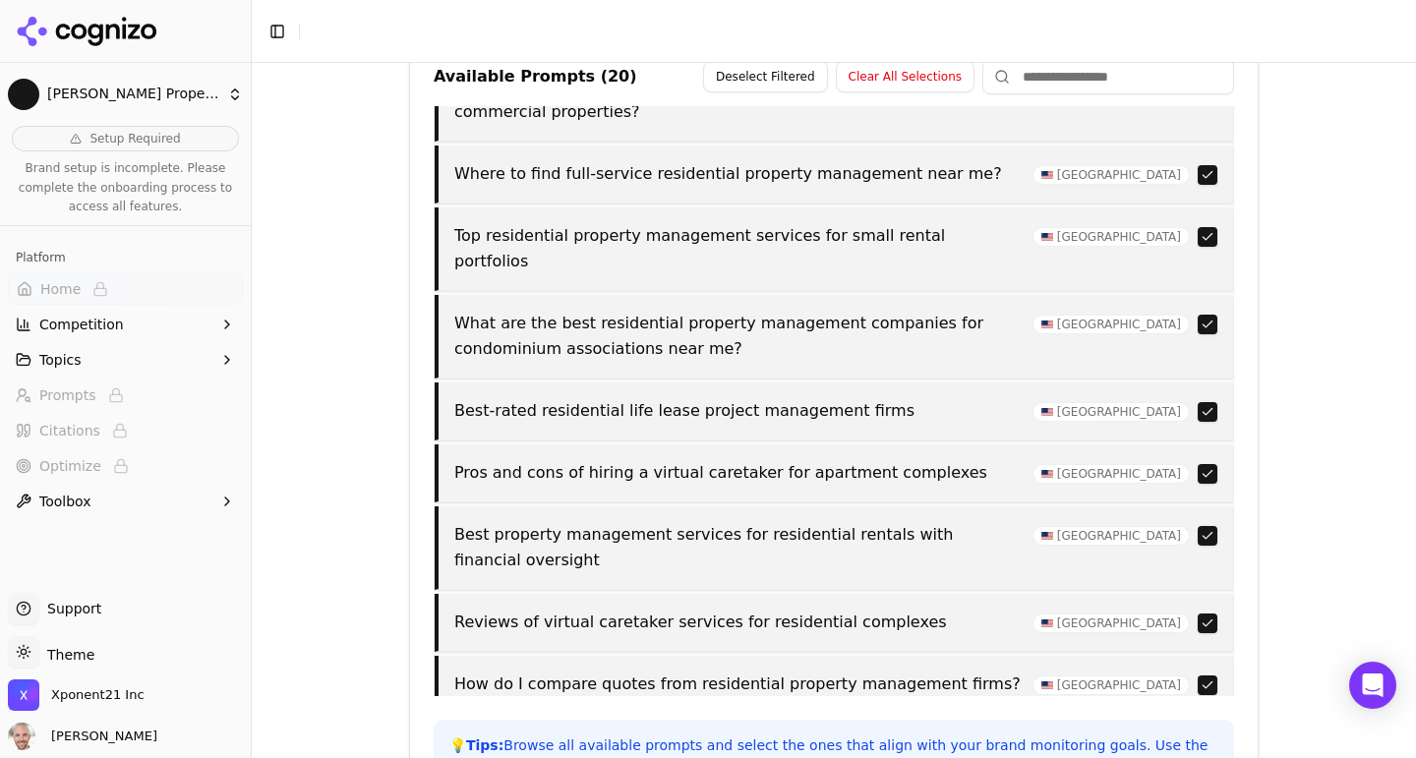
scroll to position [832, 0]
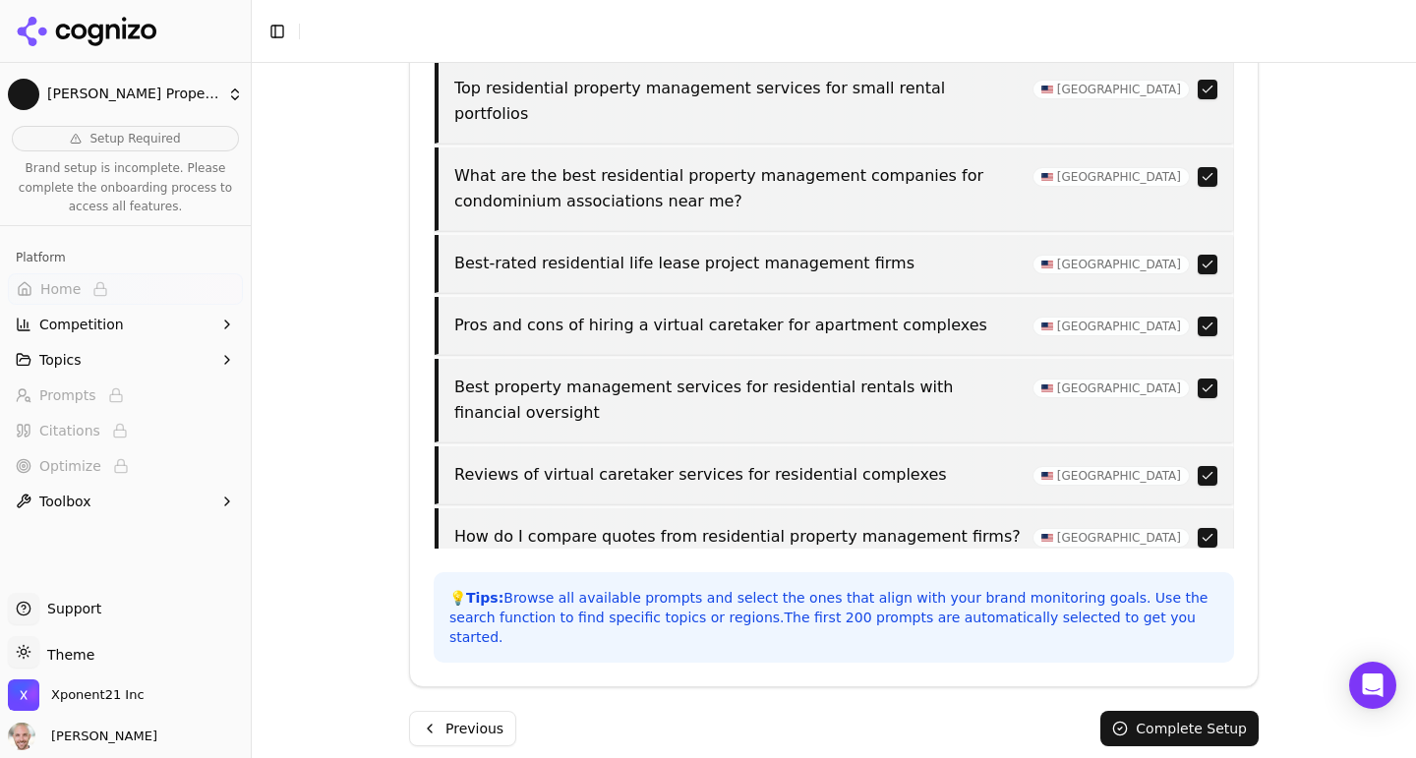
click at [1176, 718] on button "Complete Setup" at bounding box center [1180, 728] width 158 height 35
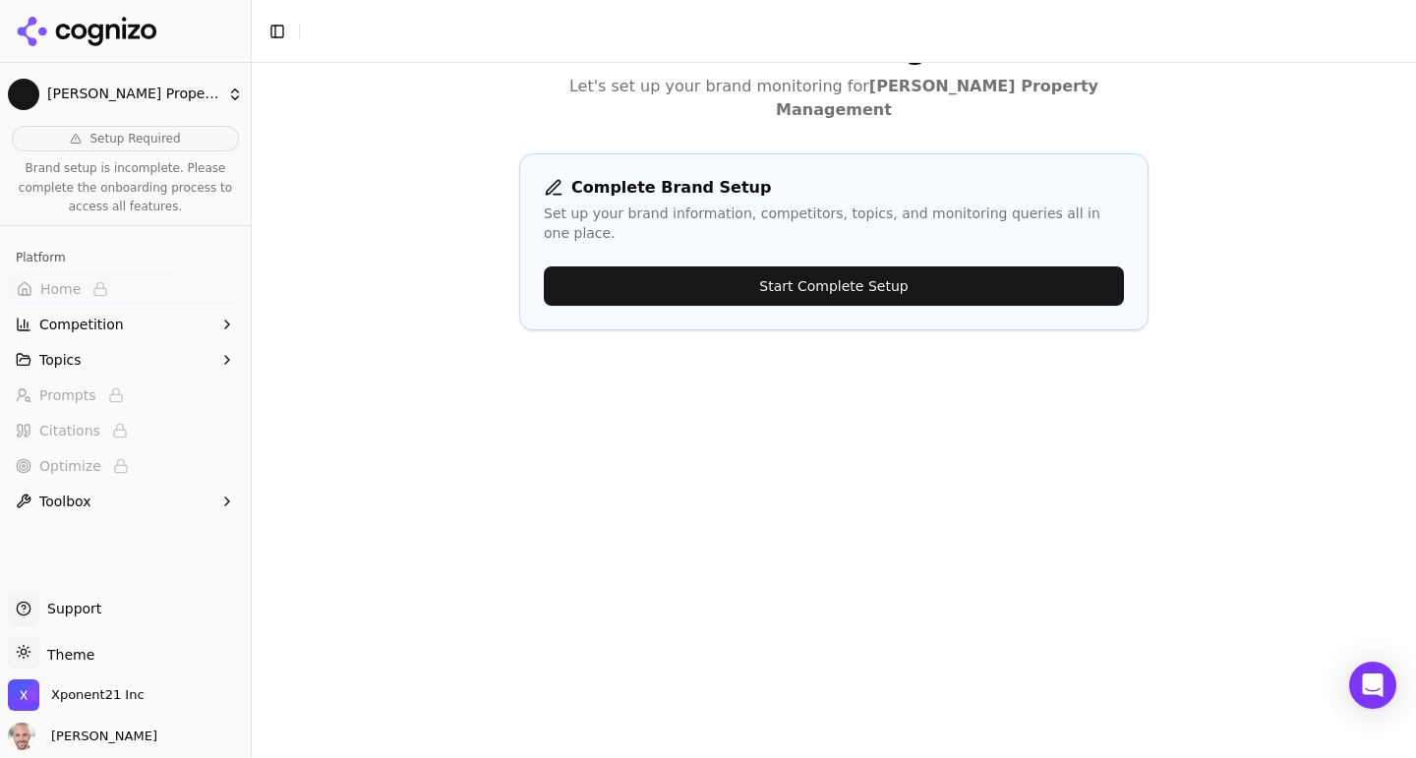
scroll to position [0, 0]
